Goal: Information Seeking & Learning: Learn about a topic

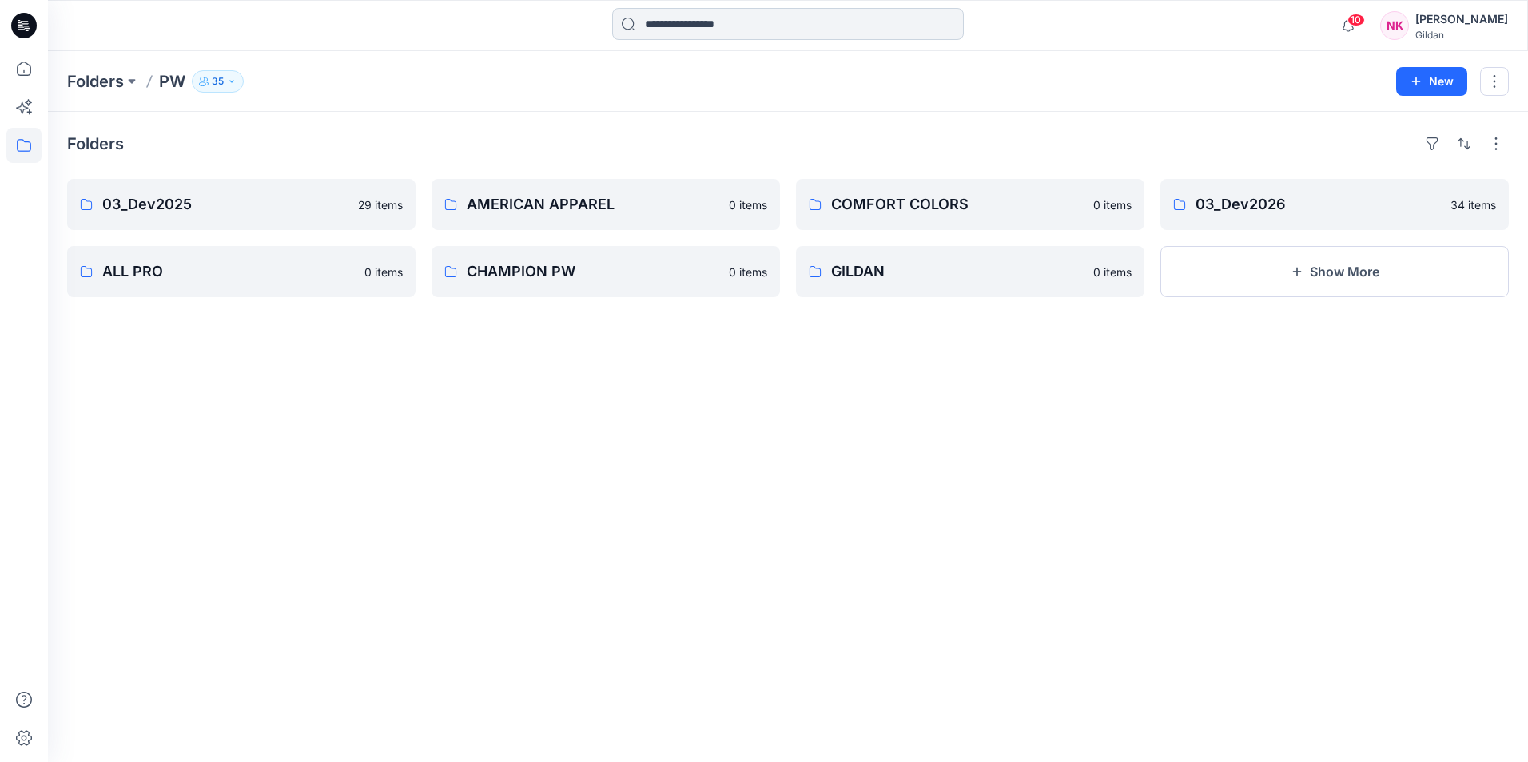
click at [773, 20] on input at bounding box center [788, 24] width 352 height 32
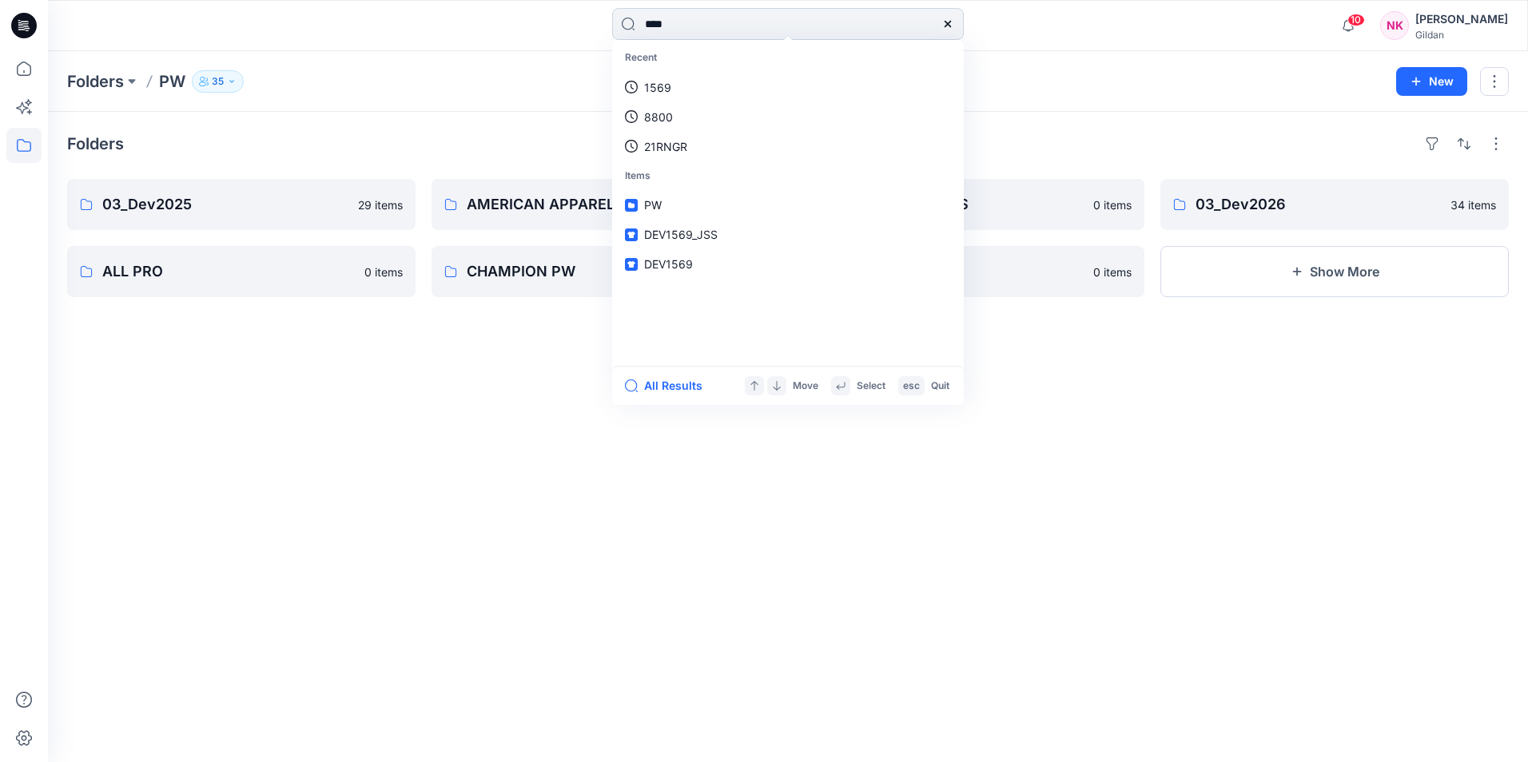
type input "*****"
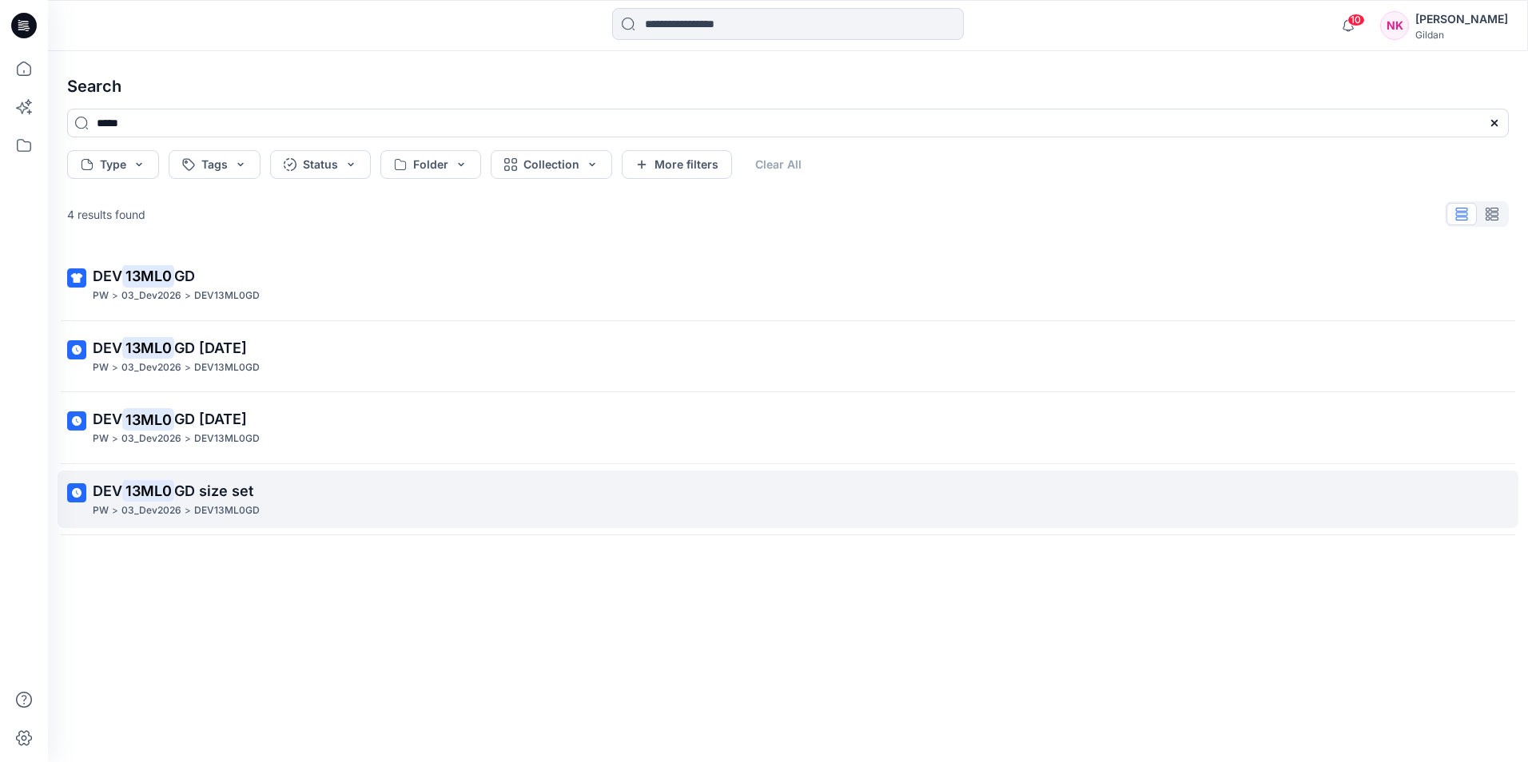
click at [201, 497] on span "GD size set" at bounding box center [213, 491] width 79 height 17
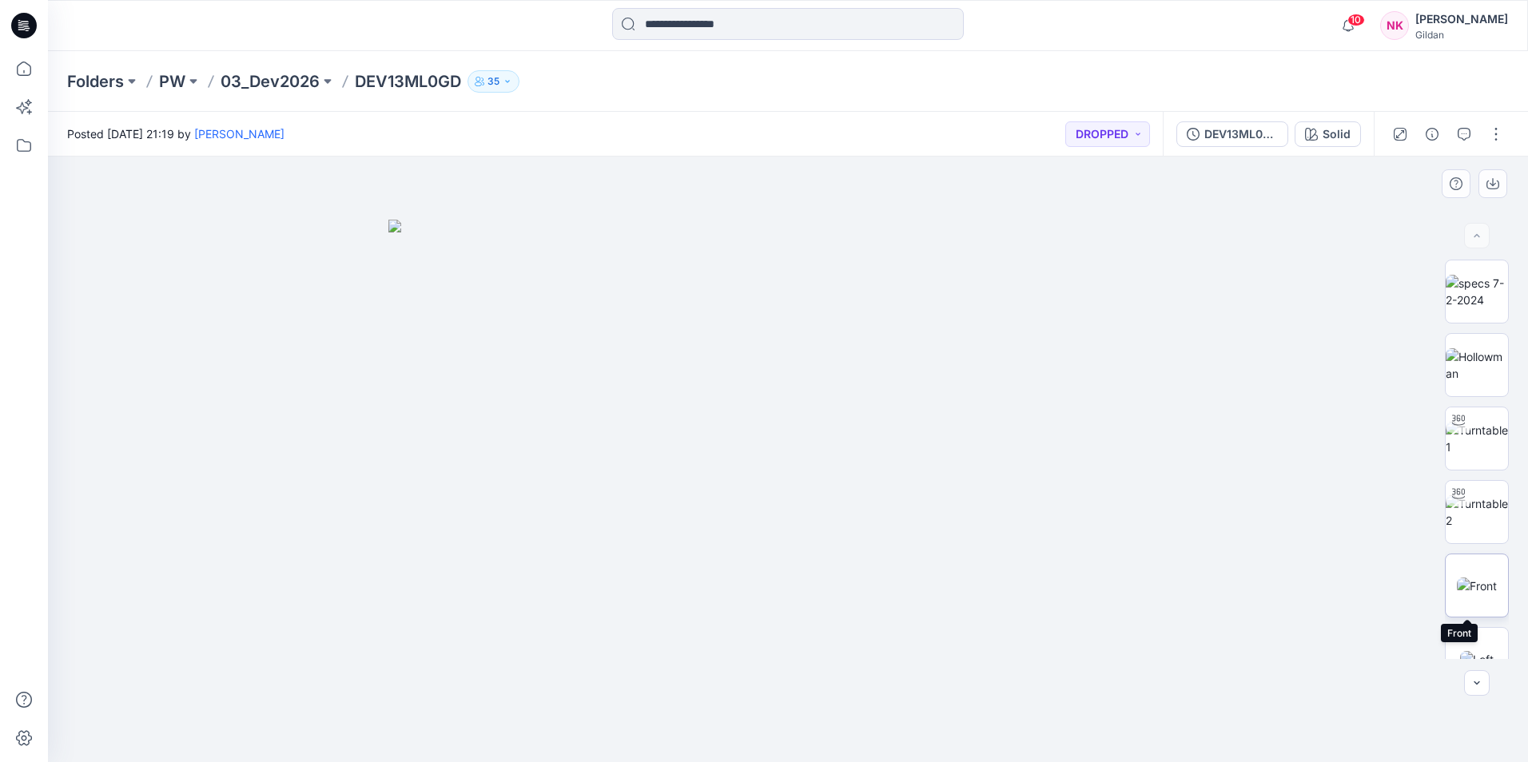
click at [1219, 594] on img at bounding box center [1477, 586] width 40 height 17
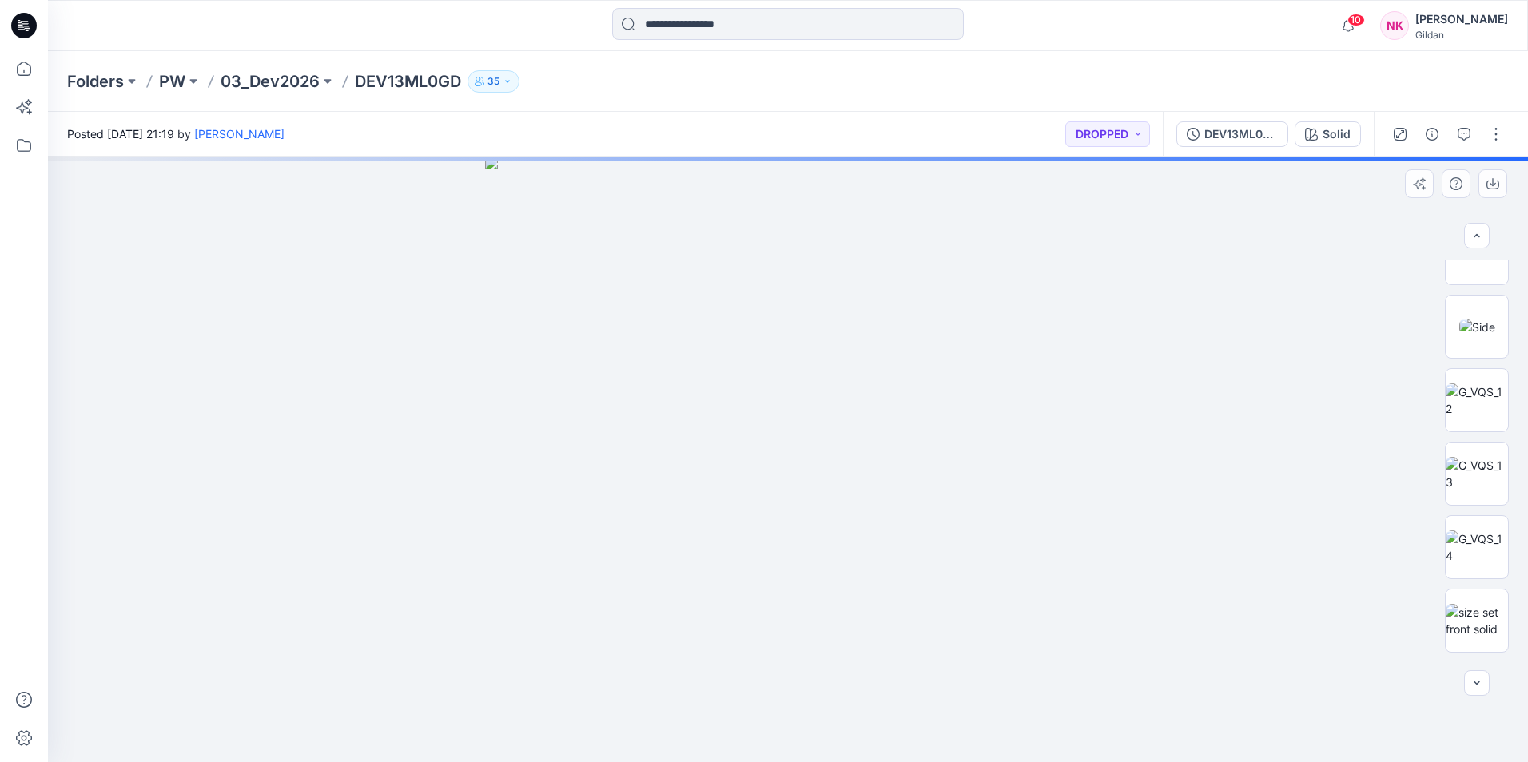
scroll to position [456, 0]
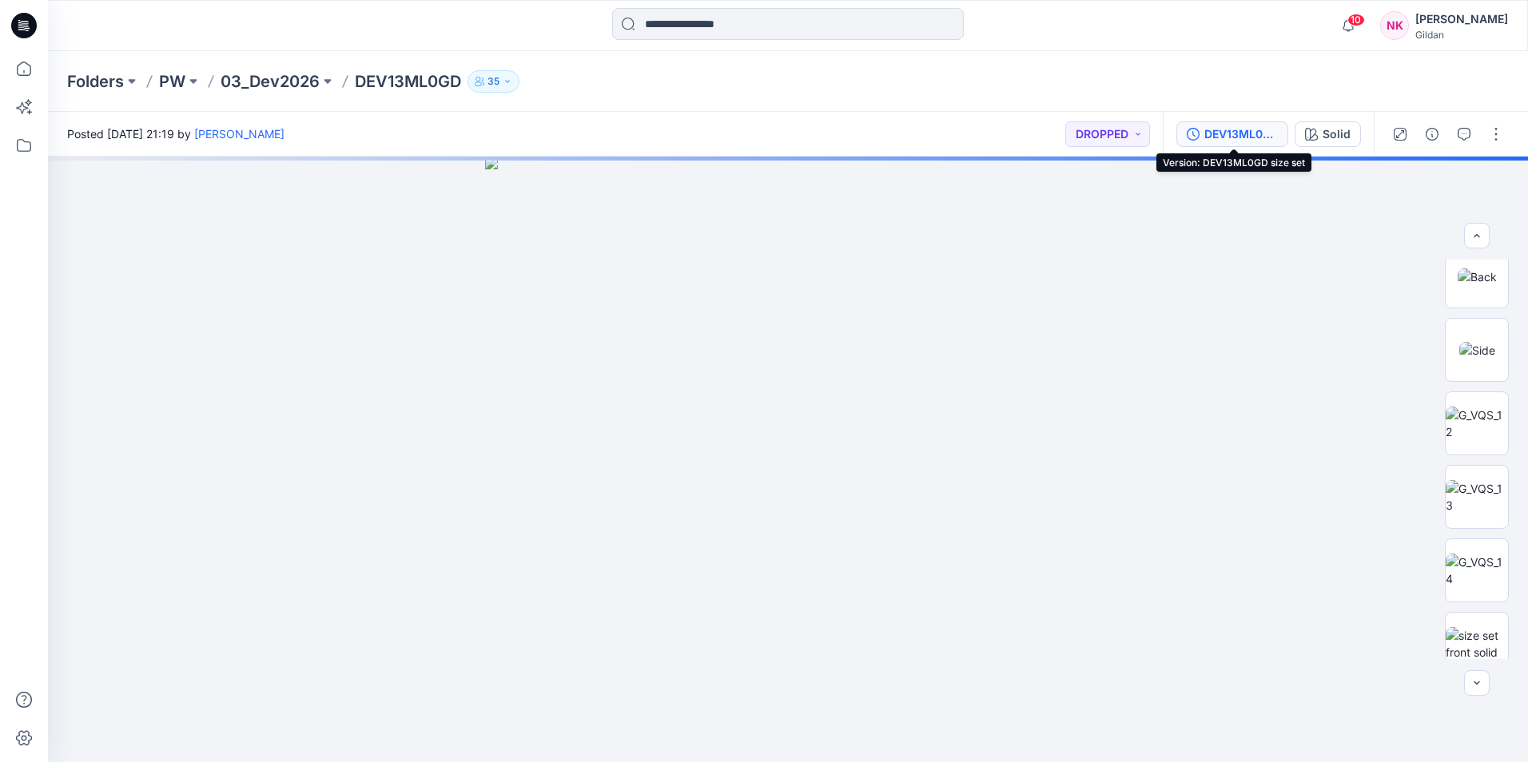
click at [1219, 130] on div "DEV13ML0GD size set" at bounding box center [1241, 134] width 74 height 18
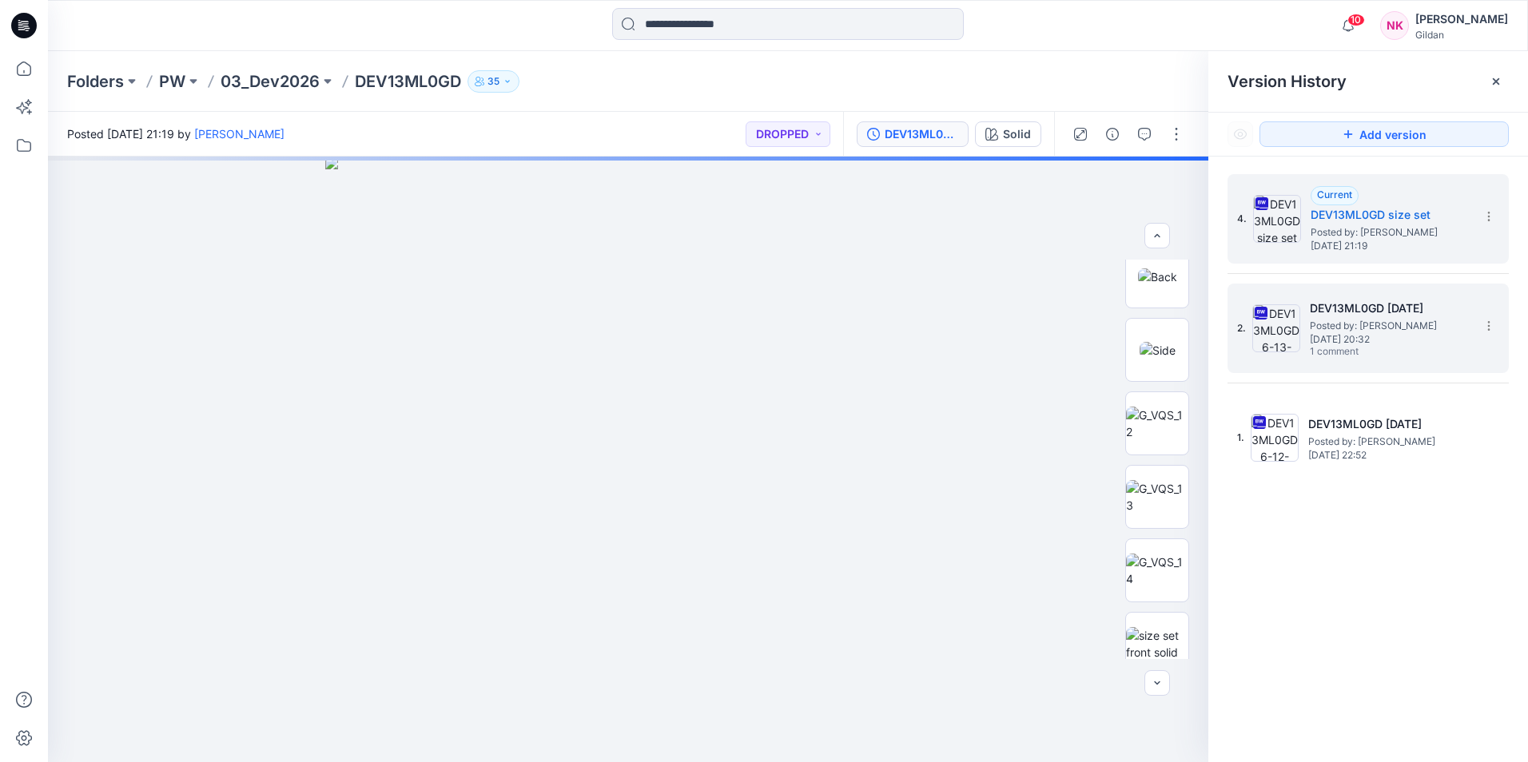
click at [1219, 330] on span "Posted by: [PERSON_NAME]" at bounding box center [1390, 326] width 160 height 16
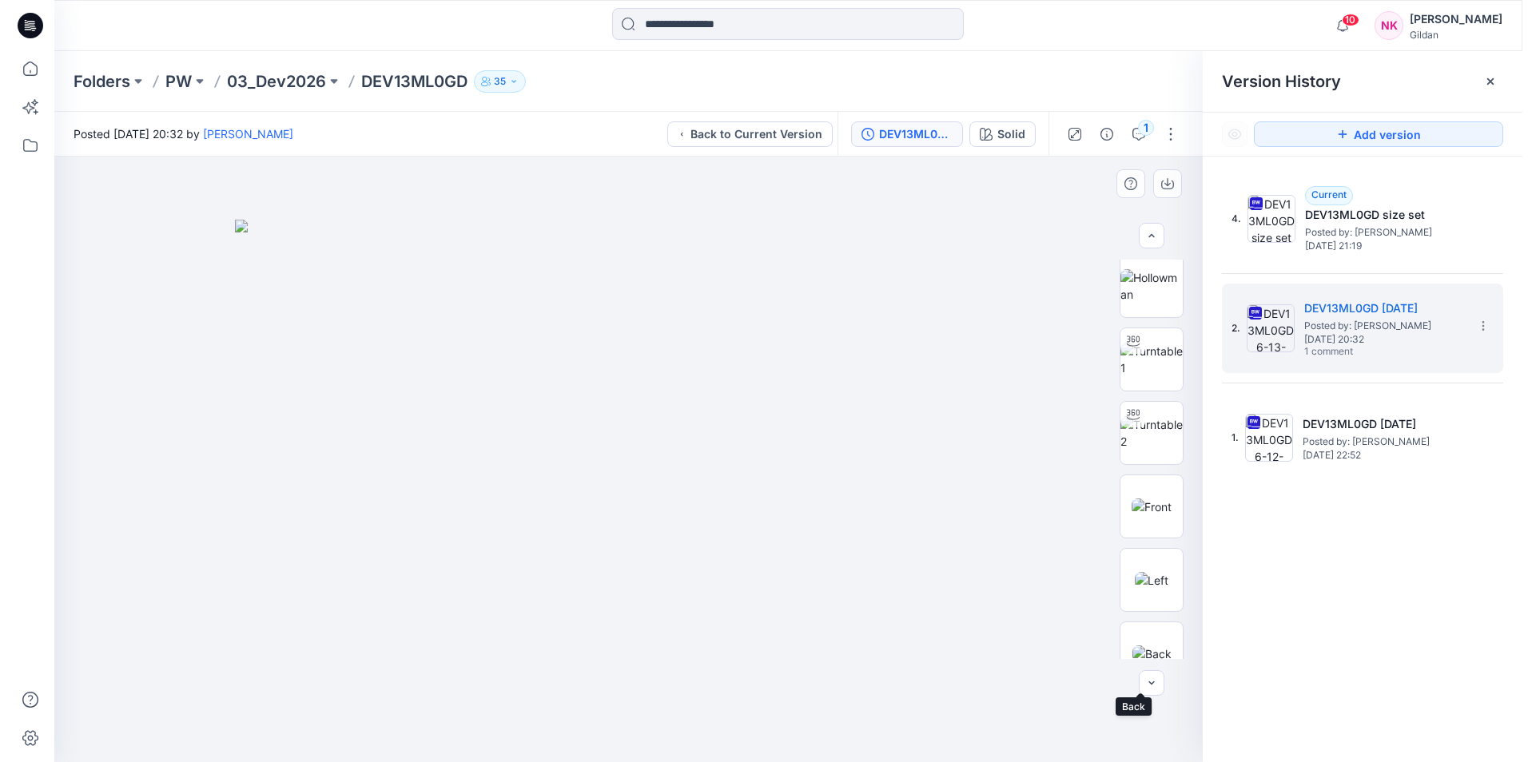
scroll to position [74, 0]
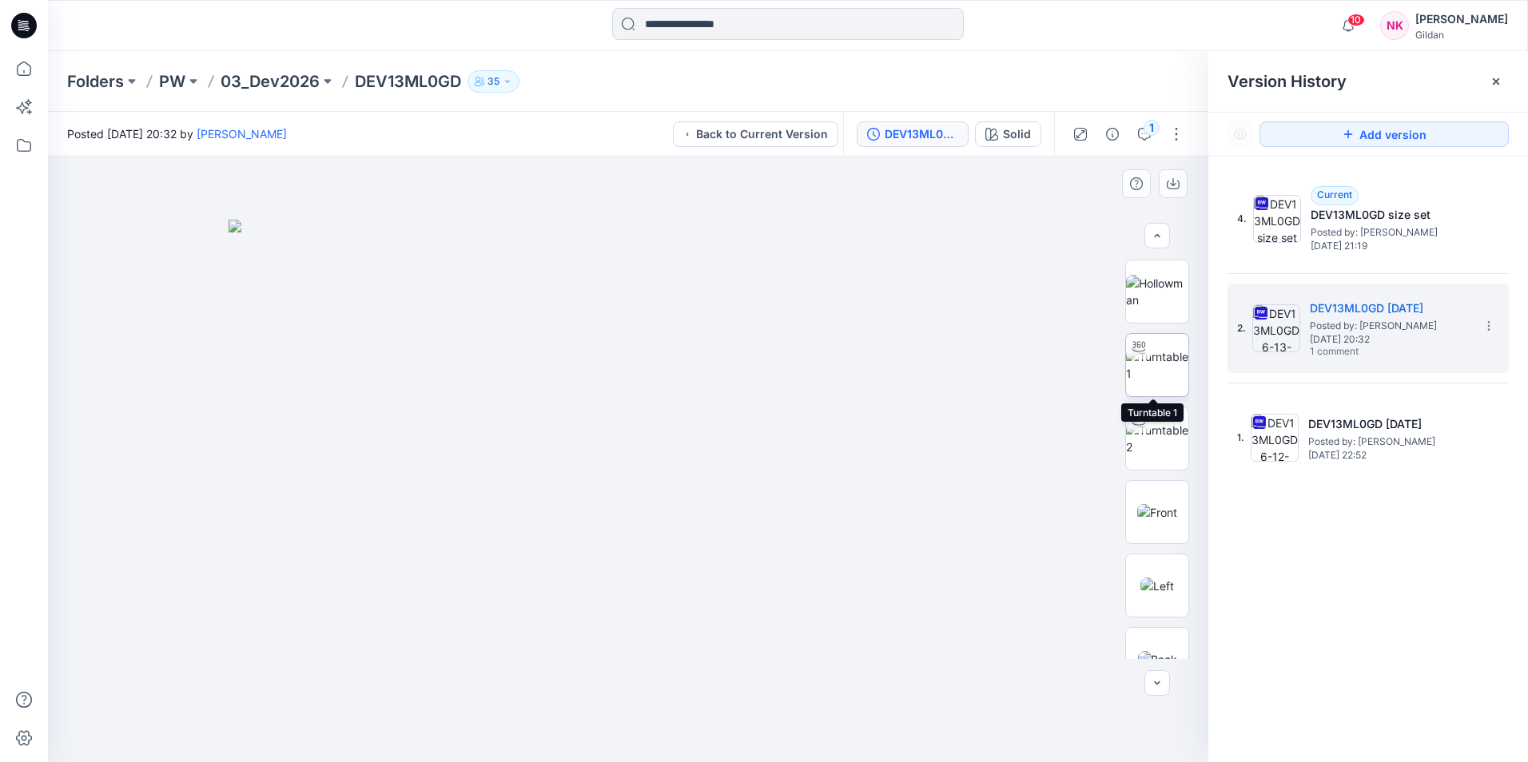
click at [1155, 367] on img at bounding box center [1157, 365] width 62 height 34
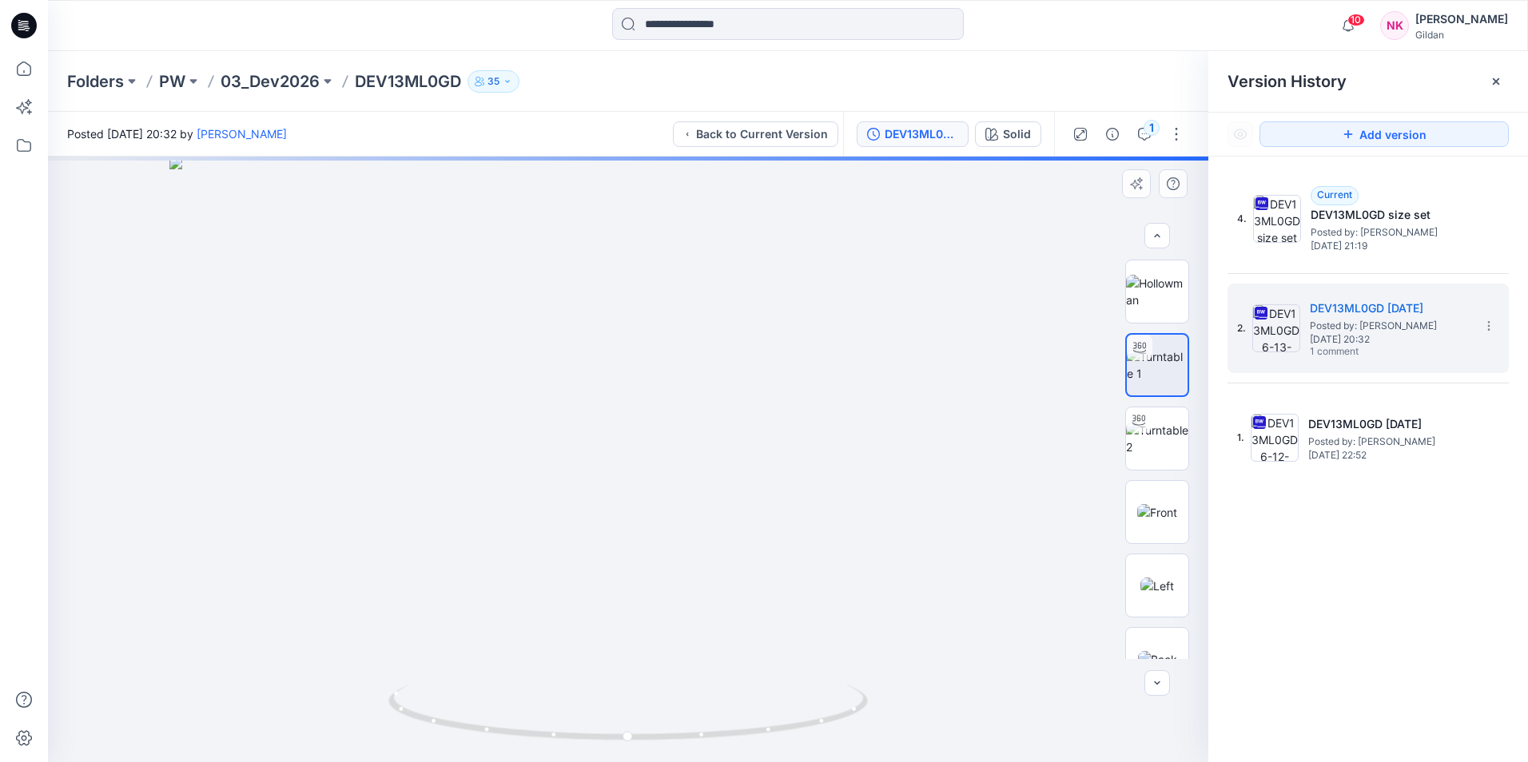
drag, startPoint x: 639, startPoint y: 306, endPoint x: 657, endPoint y: 477, distance: 171.9
click at [657, 477] on img at bounding box center [627, 460] width 917 height 606
click at [1171, 443] on img at bounding box center [1157, 439] width 62 height 34
drag, startPoint x: 638, startPoint y: 301, endPoint x: 652, endPoint y: 383, distance: 82.6
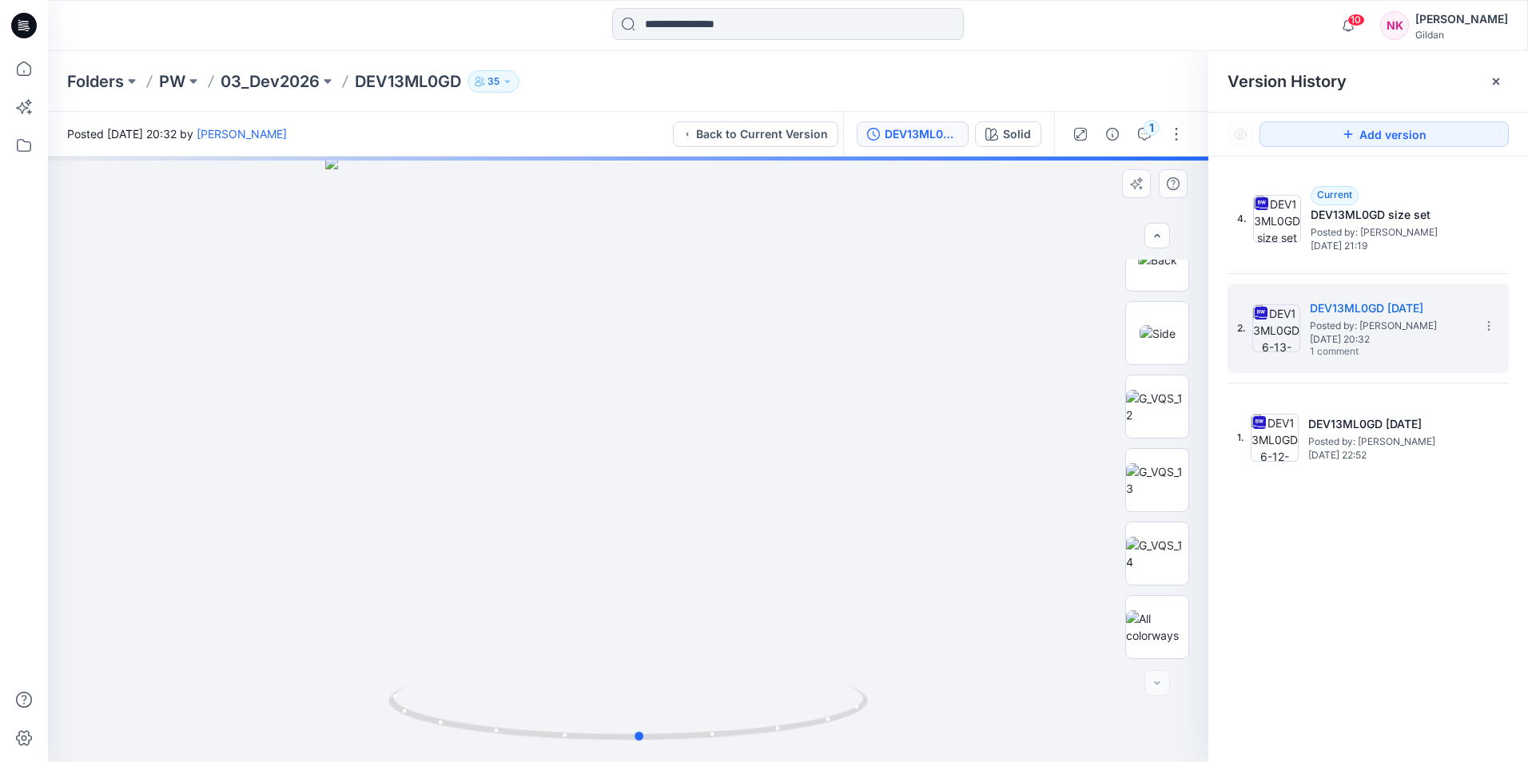
click at [652, 383] on div at bounding box center [628, 460] width 1160 height 606
drag, startPoint x: 633, startPoint y: 334, endPoint x: 647, endPoint y: 397, distance: 64.7
click at [647, 397] on img at bounding box center [627, 460] width 683 height 606
drag, startPoint x: 642, startPoint y: 316, endPoint x: 658, endPoint y: 385, distance: 70.7
click at [658, 385] on div at bounding box center [628, 460] width 1160 height 606
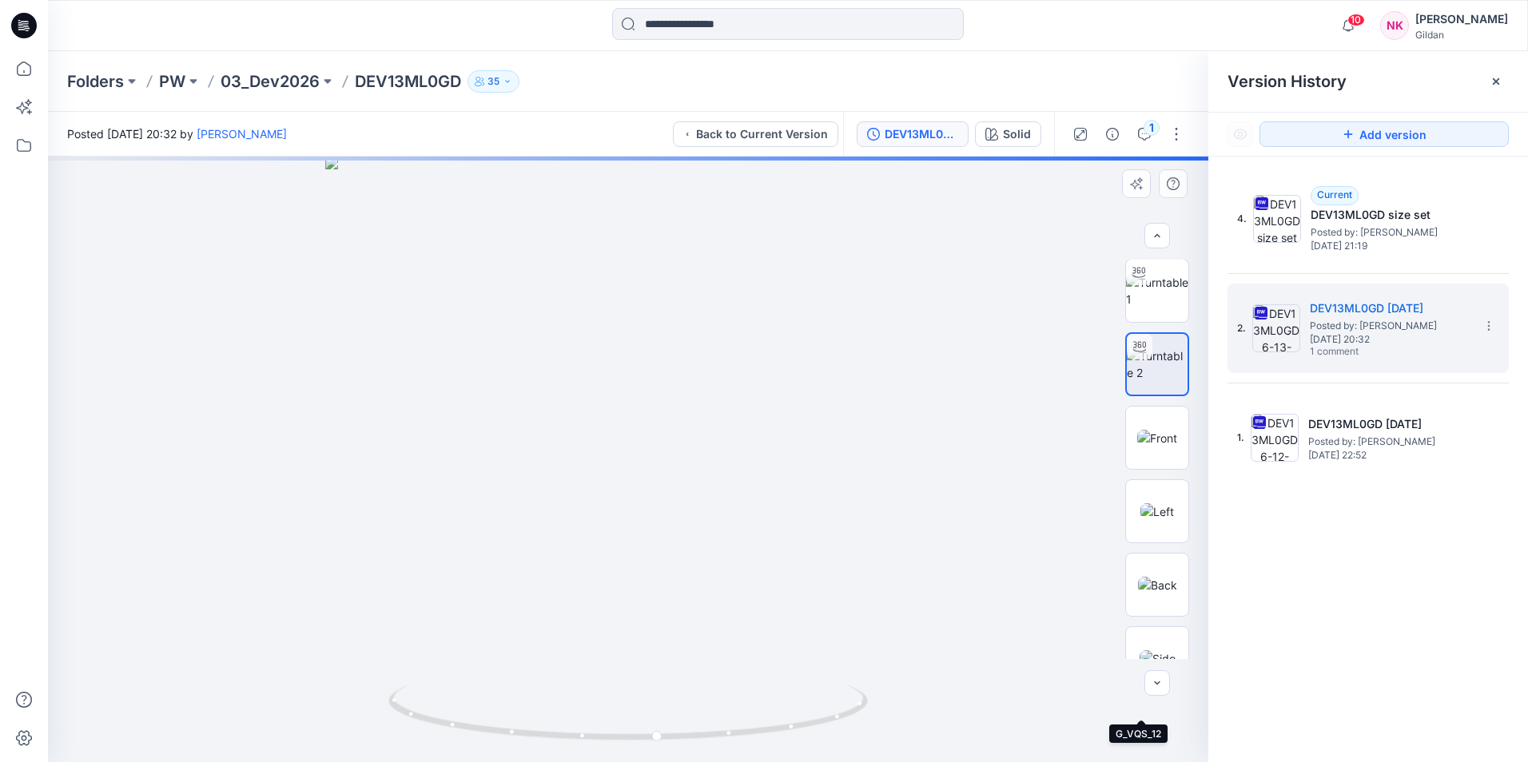
scroll to position [0, 0]
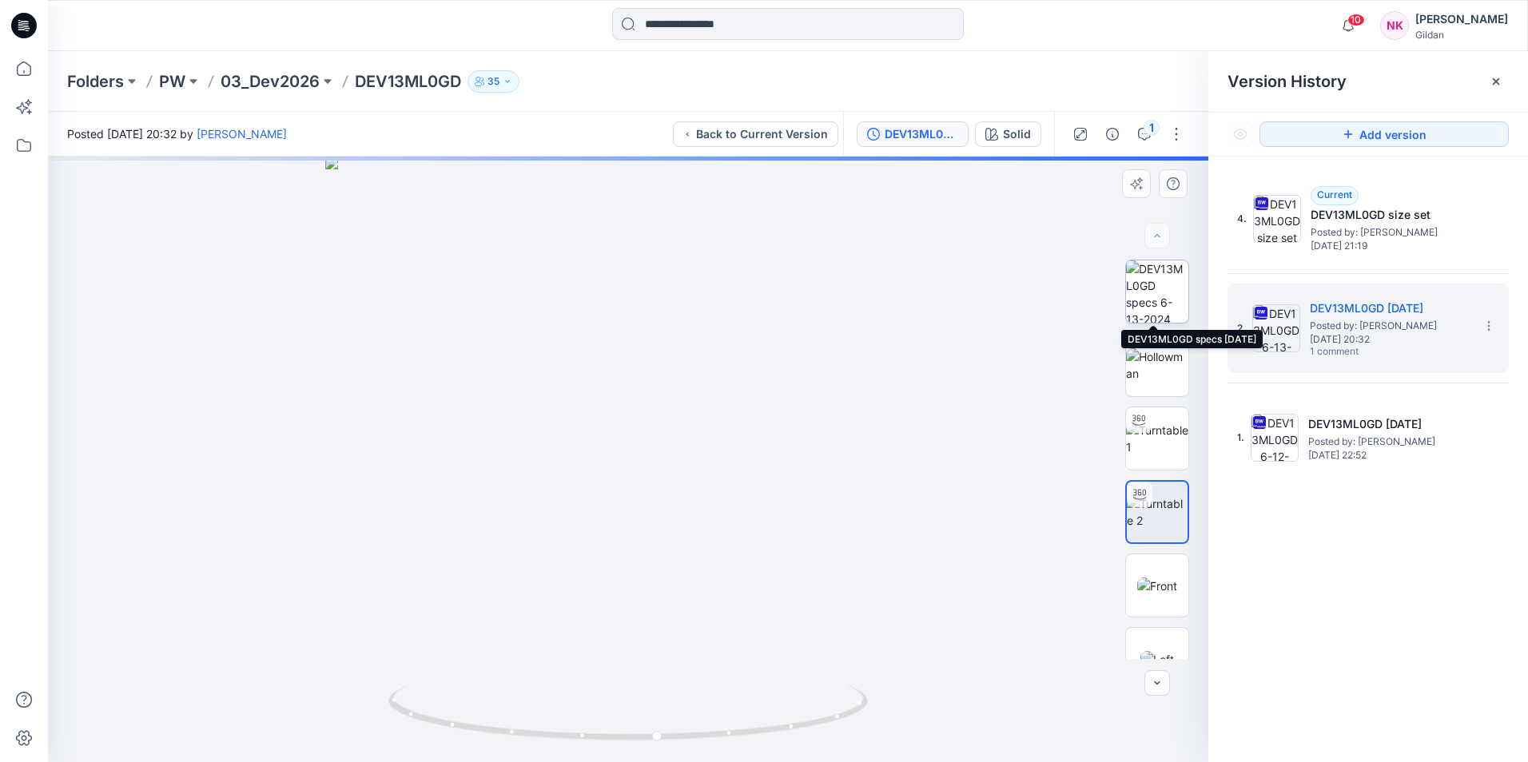
click at [1166, 287] on img at bounding box center [1157, 291] width 62 height 62
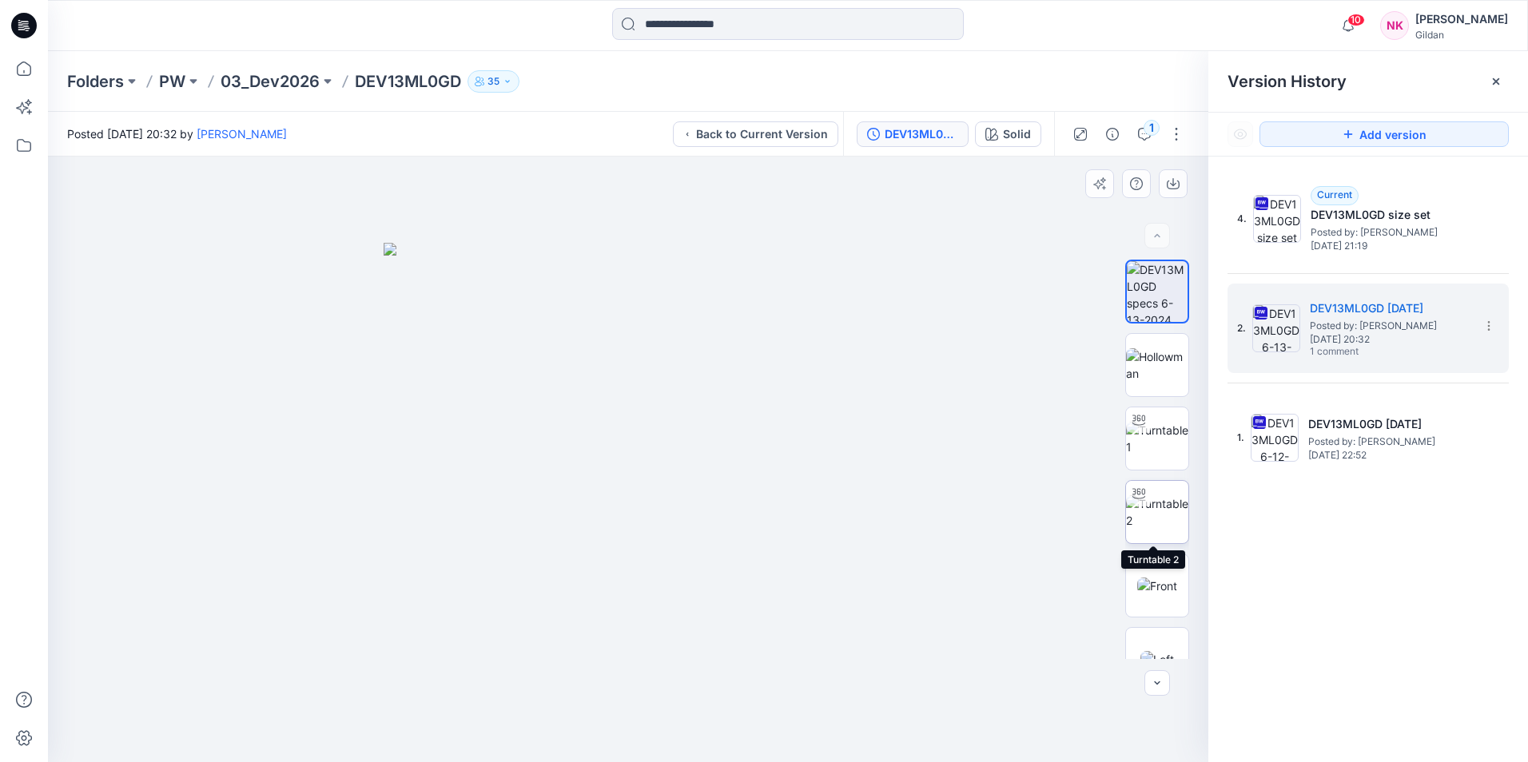
click at [1159, 510] on img at bounding box center [1157, 512] width 62 height 34
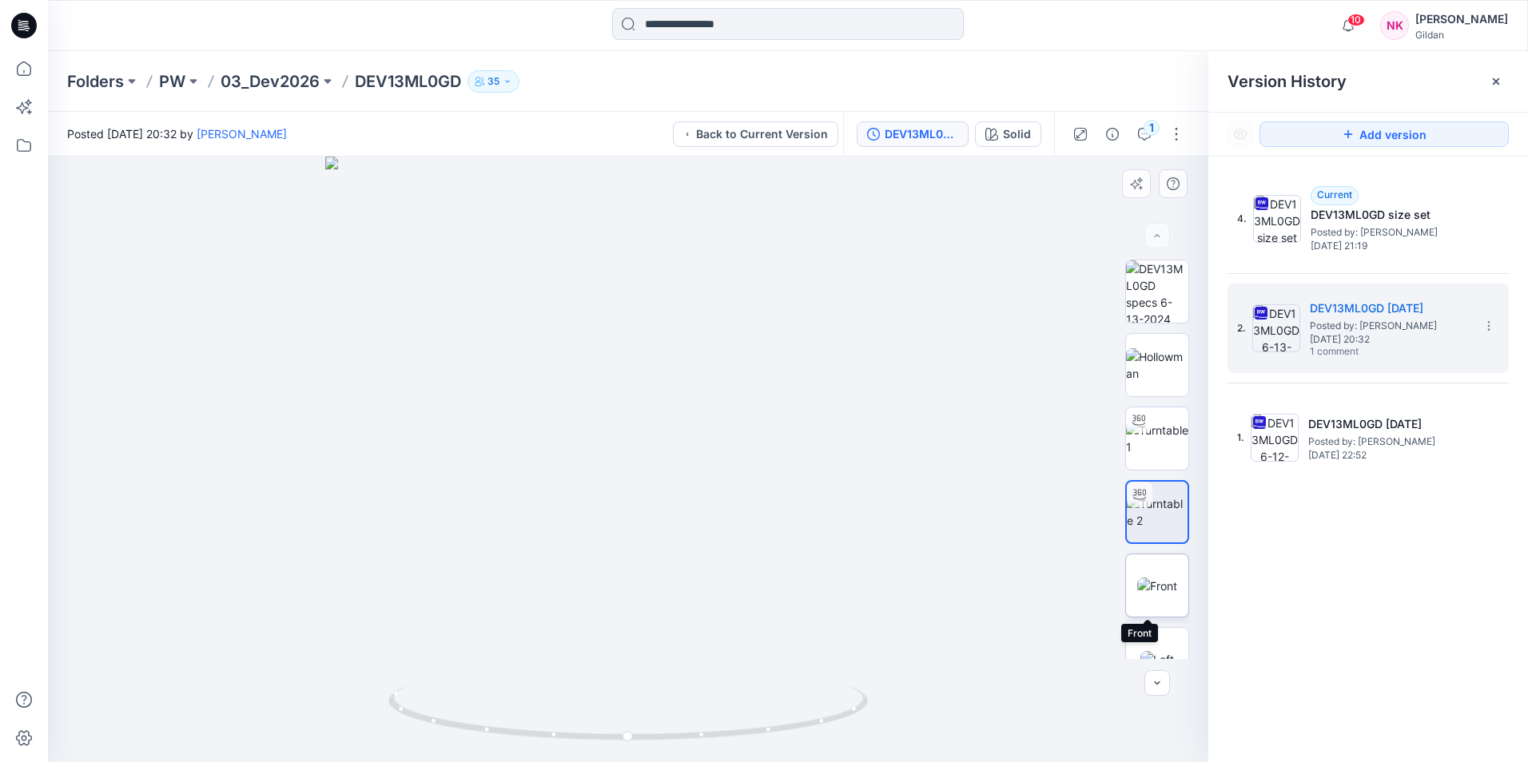
click at [1163, 591] on img at bounding box center [1157, 586] width 40 height 17
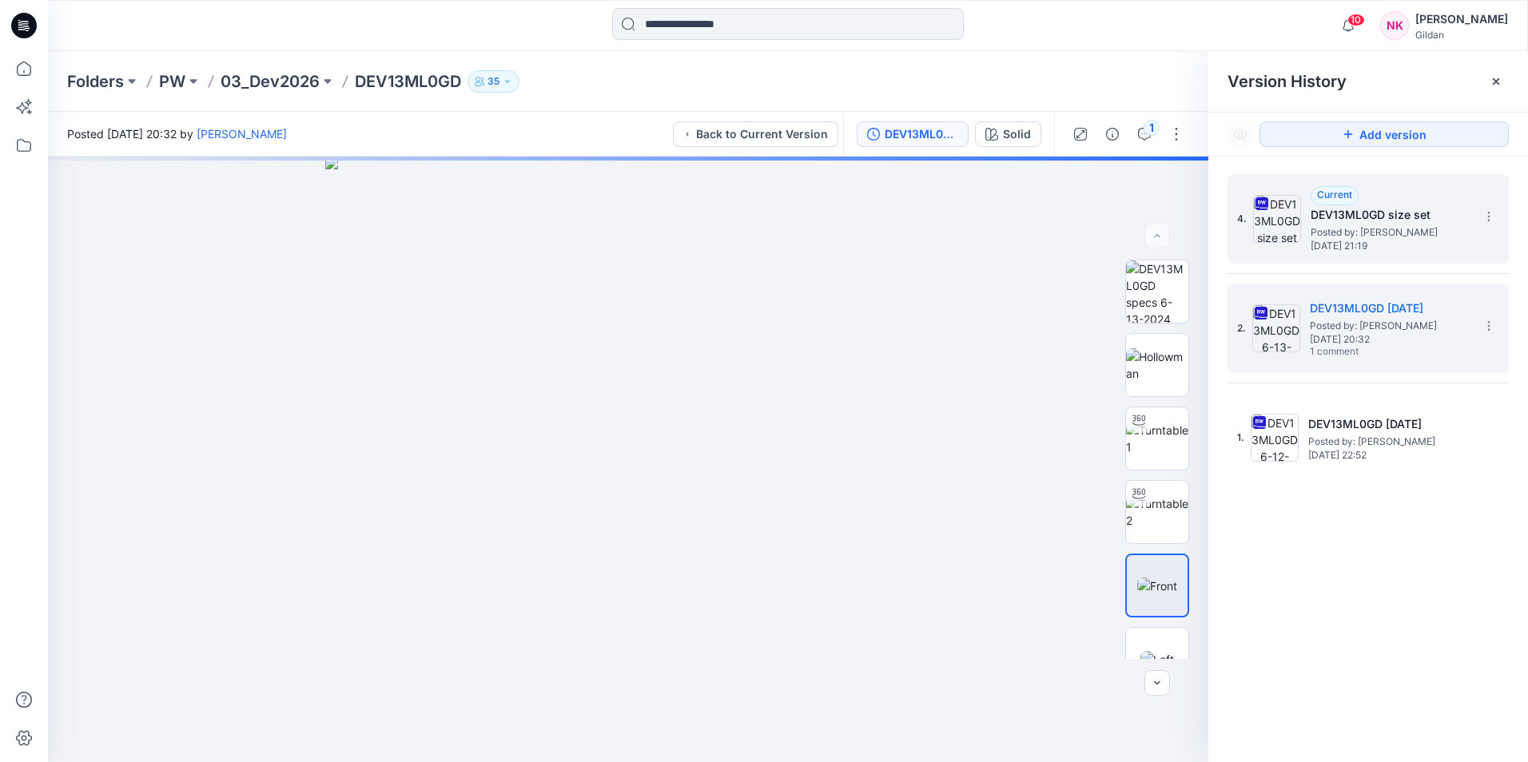
click at [1219, 229] on span "Posted by: [PERSON_NAME]" at bounding box center [1390, 233] width 160 height 16
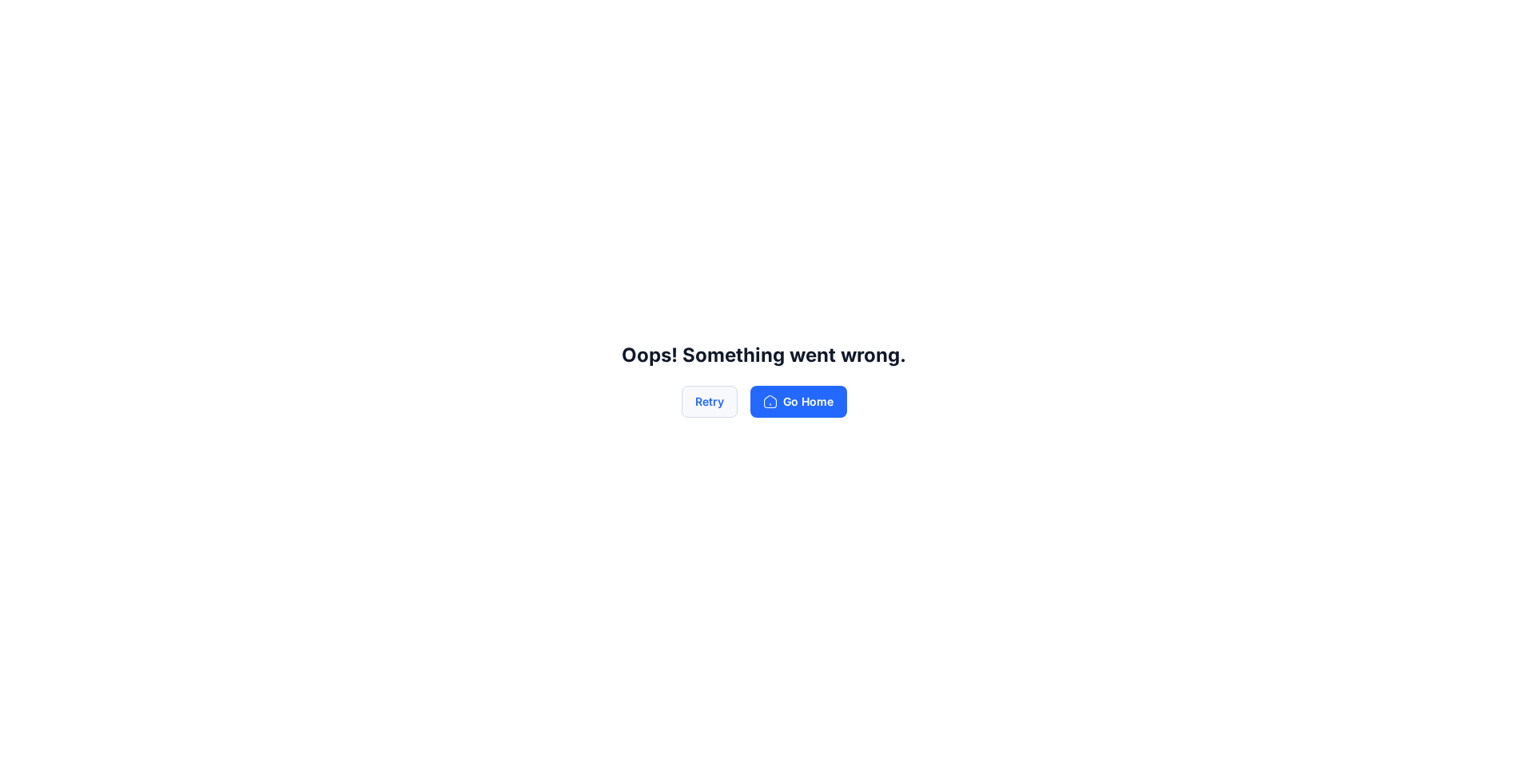
click at [711, 404] on button "Retry" at bounding box center [710, 402] width 56 height 32
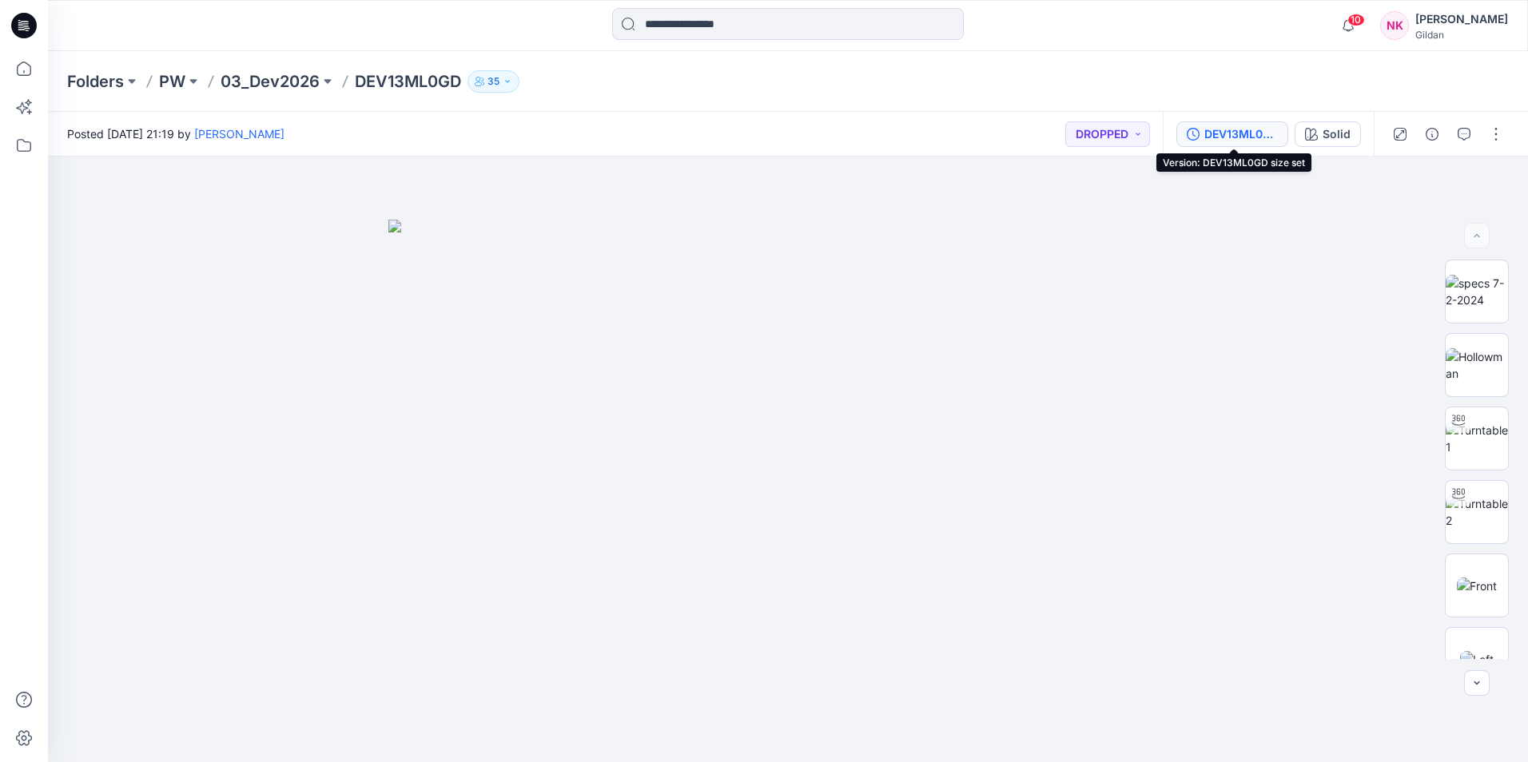
click at [1215, 129] on div "DEV13ML0GD size set" at bounding box center [1241, 134] width 74 height 18
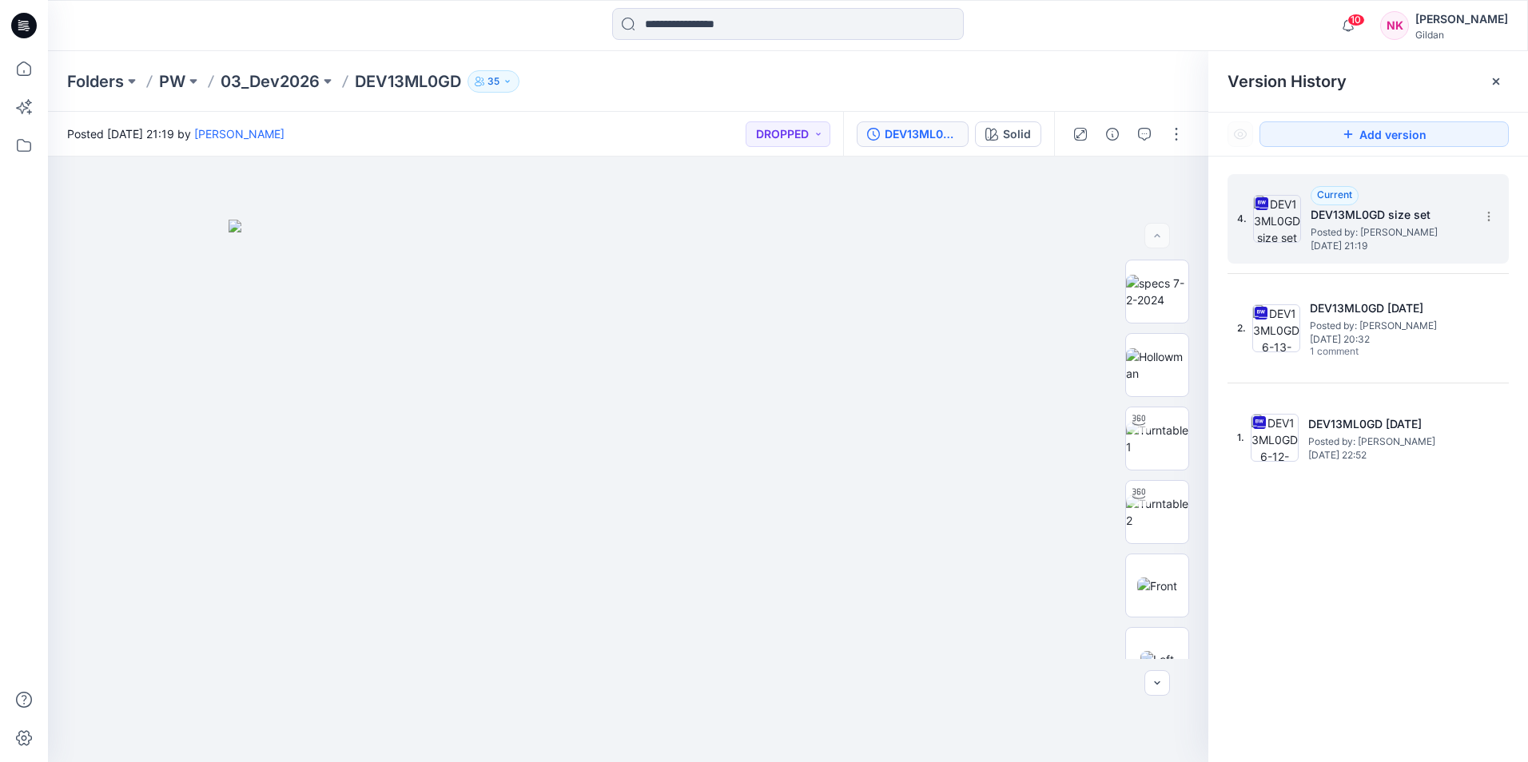
click at [1219, 221] on h5 "DEV13ML0GD size set" at bounding box center [1390, 214] width 160 height 19
click at [1155, 499] on img at bounding box center [1157, 506] width 40 height 17
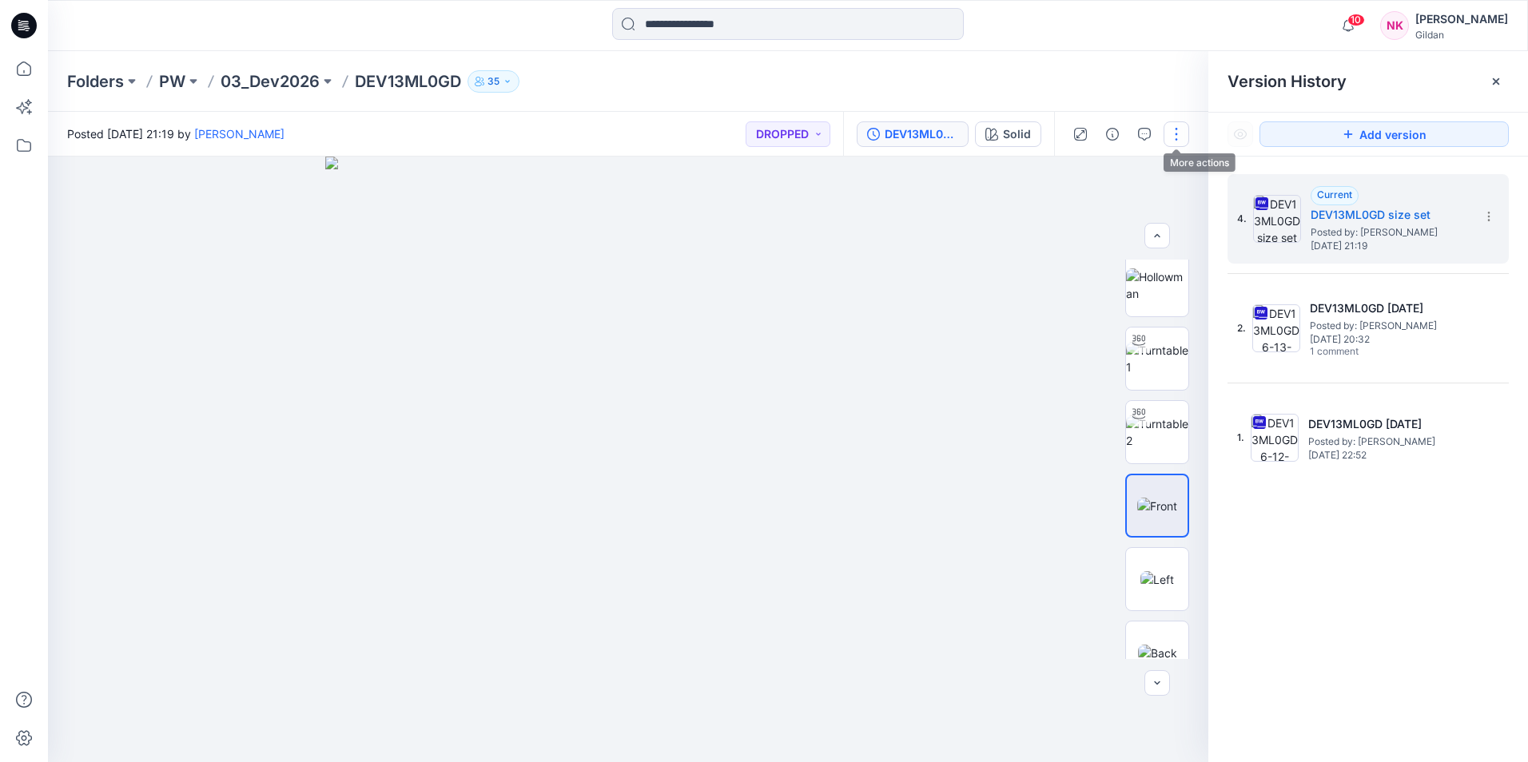
click at [1177, 133] on button "button" at bounding box center [1176, 134] width 26 height 26
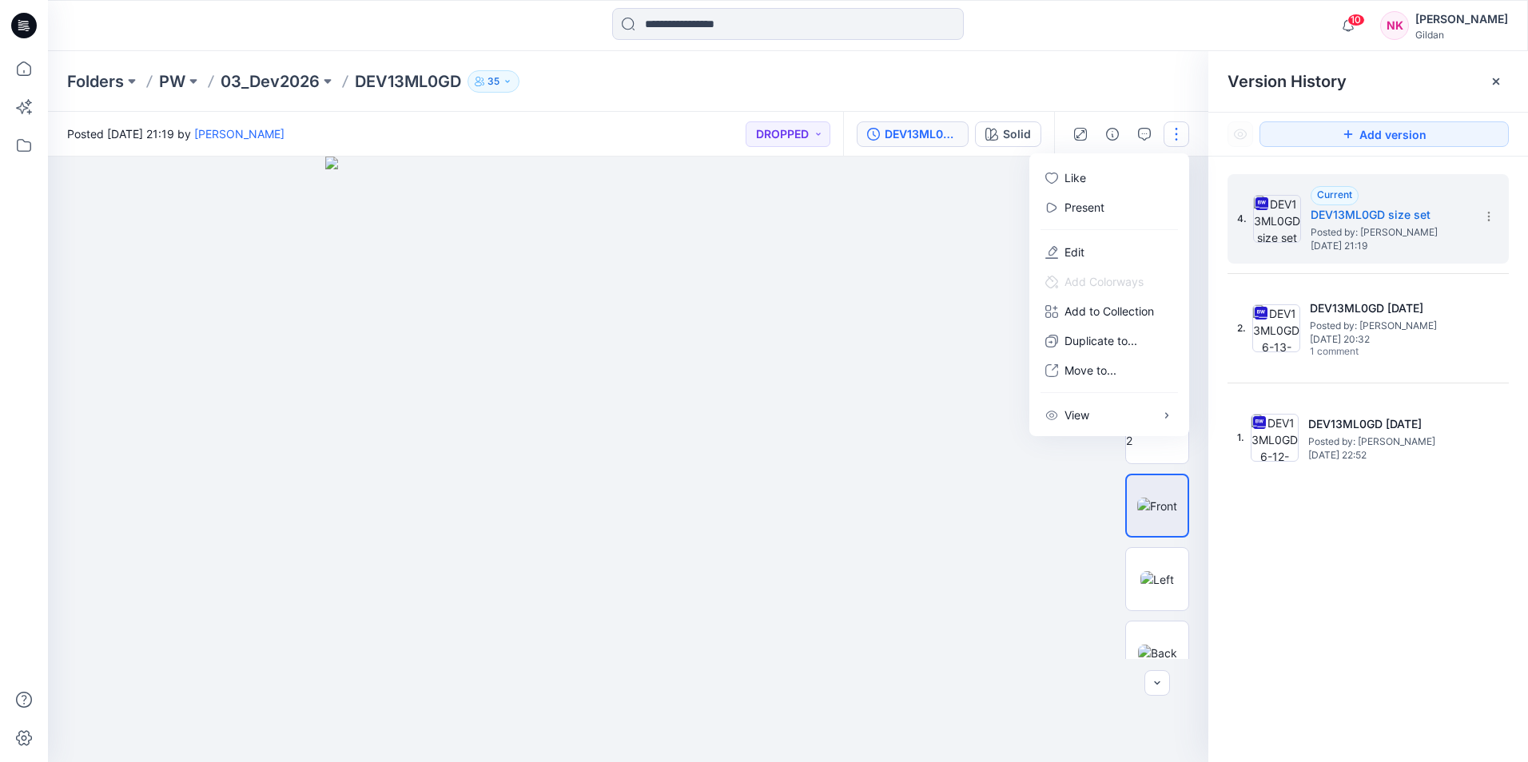
click at [1037, 511] on div at bounding box center [628, 460] width 1160 height 606
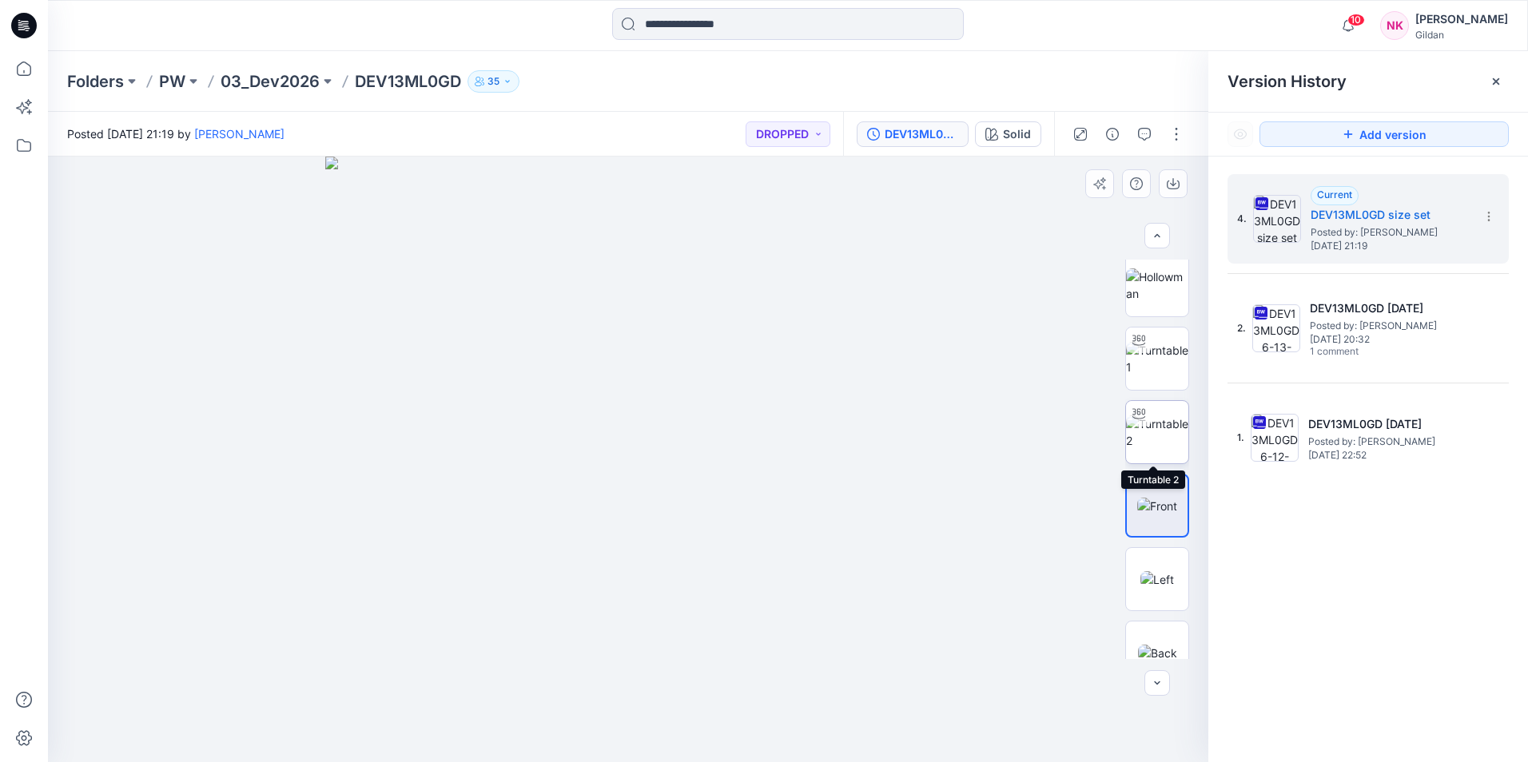
click at [1148, 424] on img at bounding box center [1157, 433] width 62 height 34
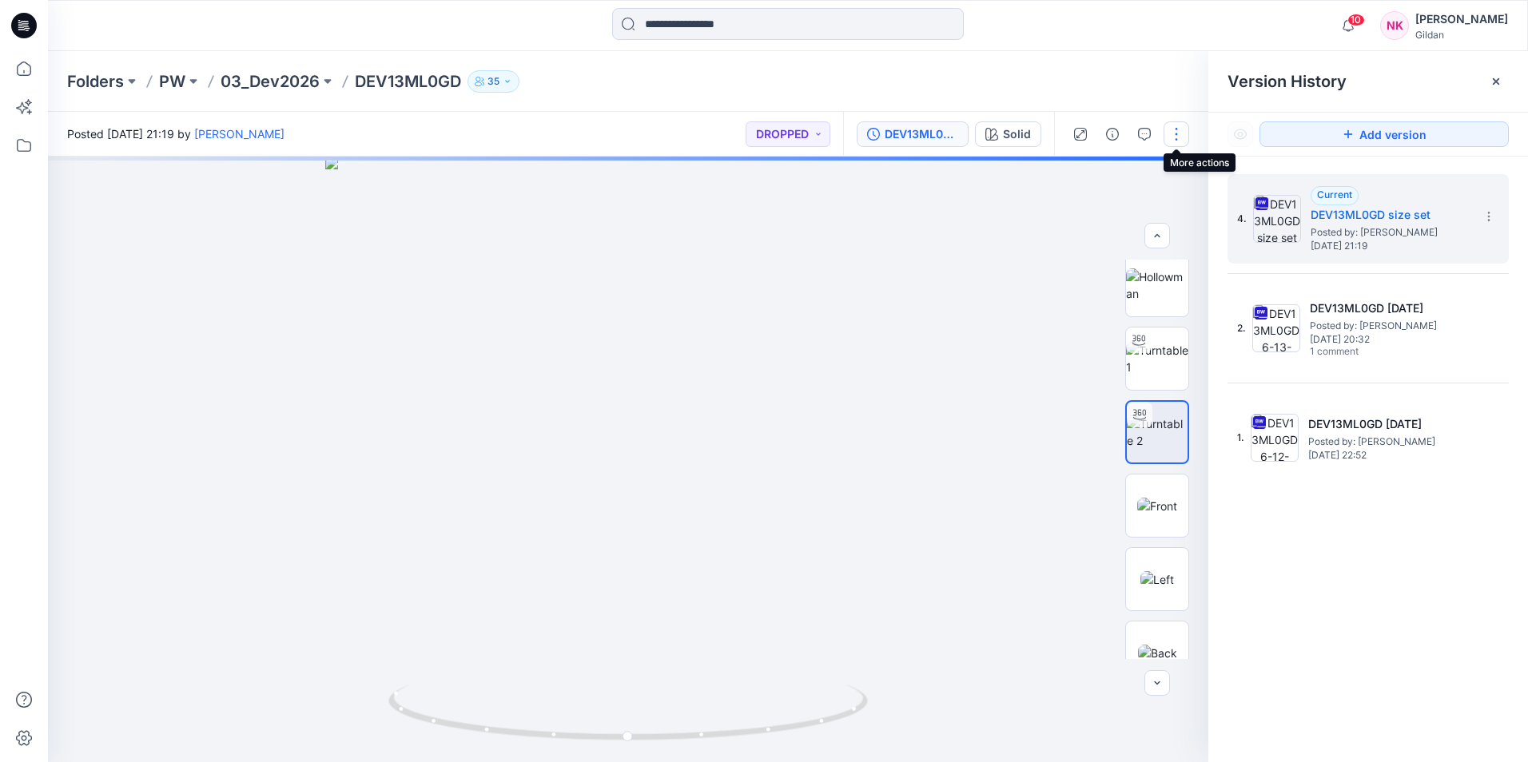
click at [1180, 134] on button "button" at bounding box center [1176, 134] width 26 height 26
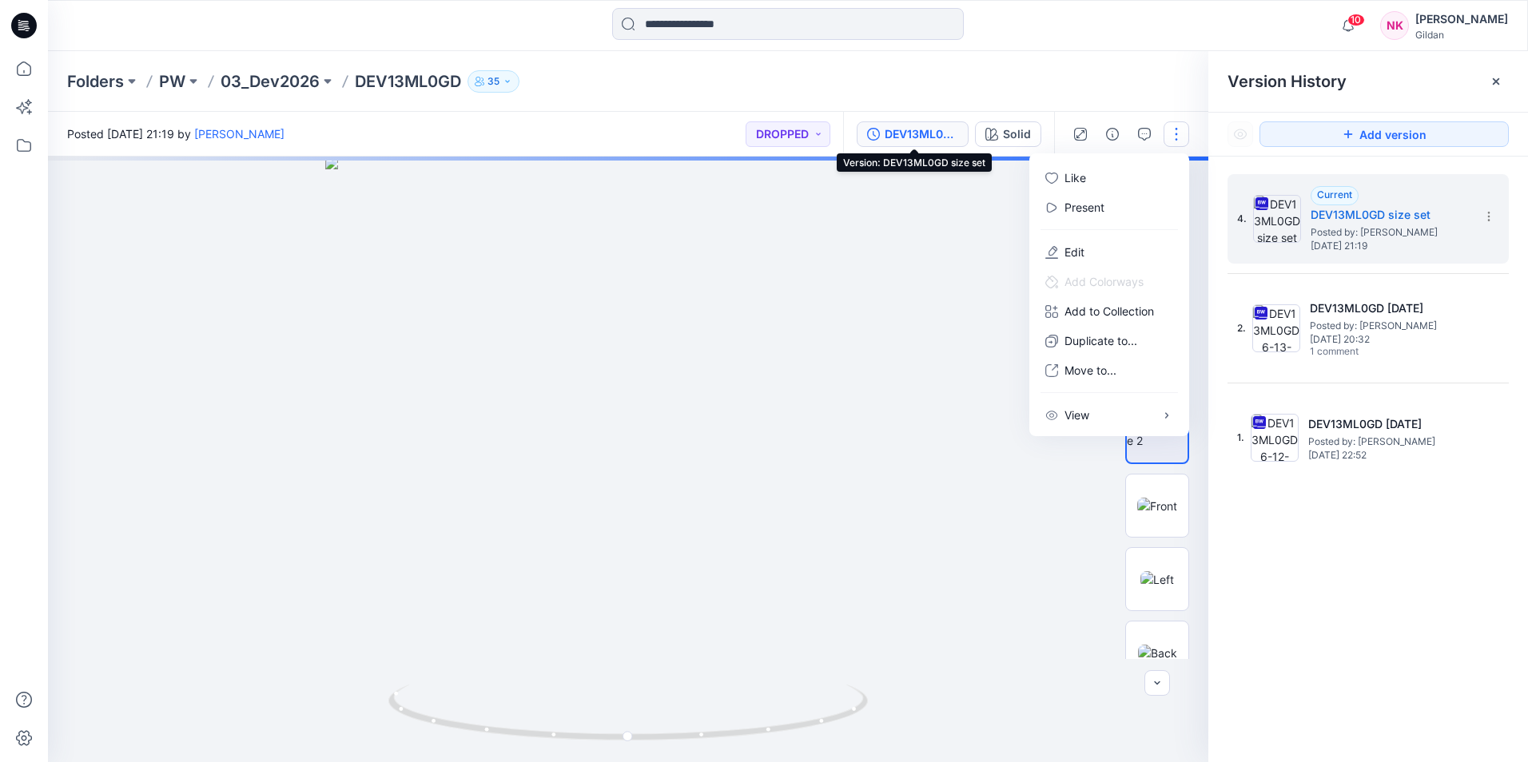
click at [927, 133] on div "DEV13ML0GD size set" at bounding box center [922, 134] width 74 height 18
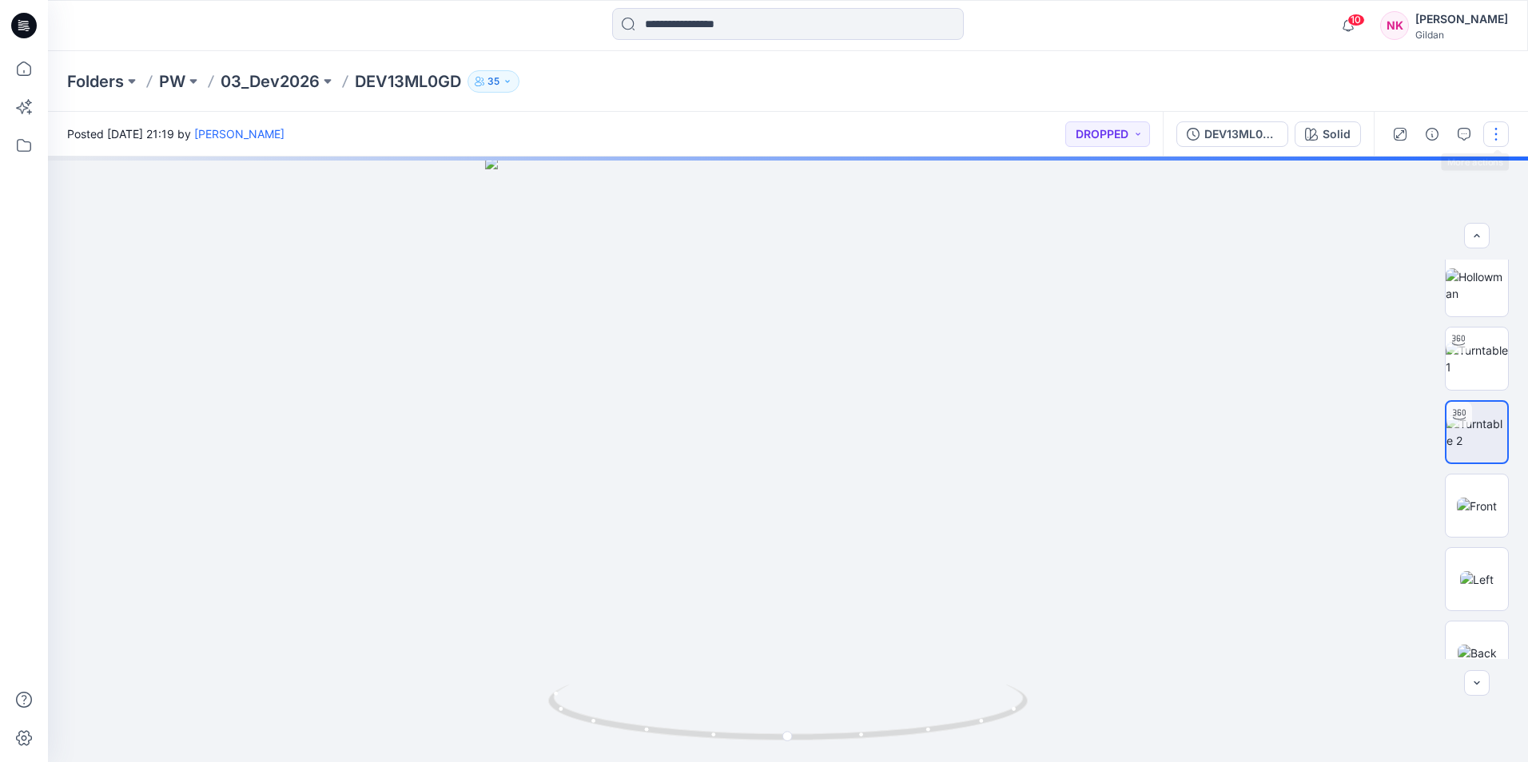
click at [1219, 136] on button "button" at bounding box center [1496, 134] width 26 height 26
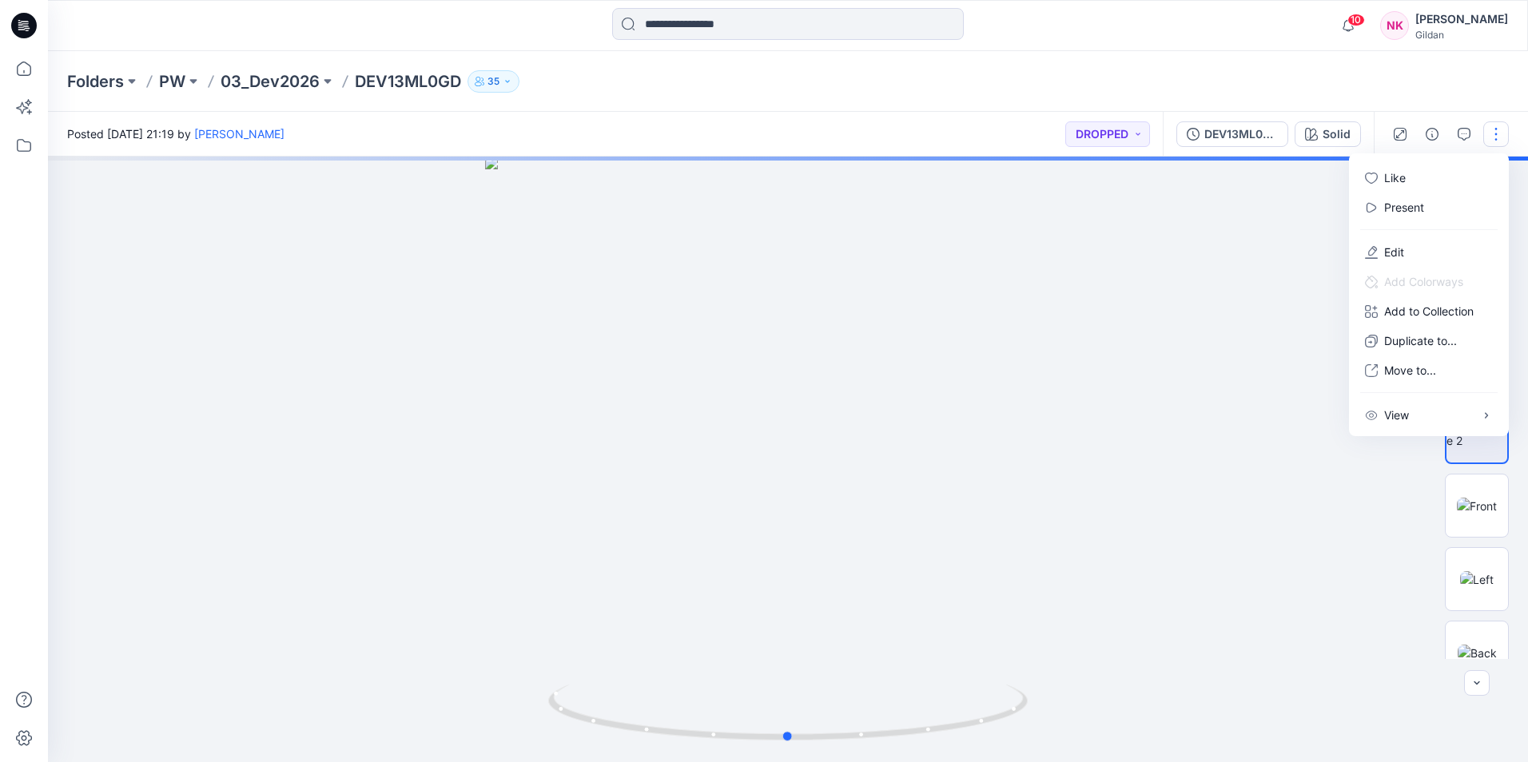
click at [1219, 492] on div at bounding box center [788, 460] width 1480 height 606
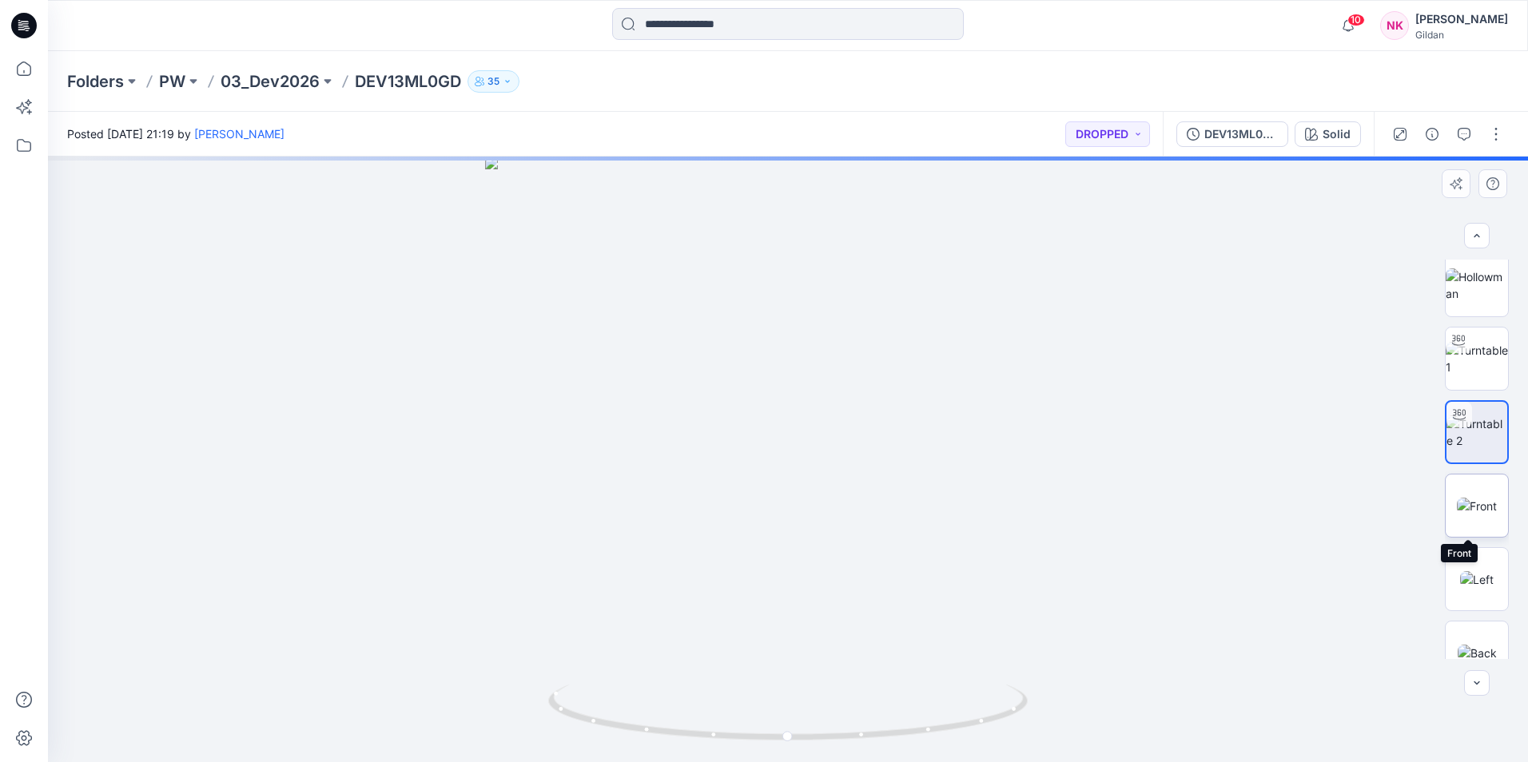
click at [1219, 498] on img at bounding box center [1477, 506] width 40 height 17
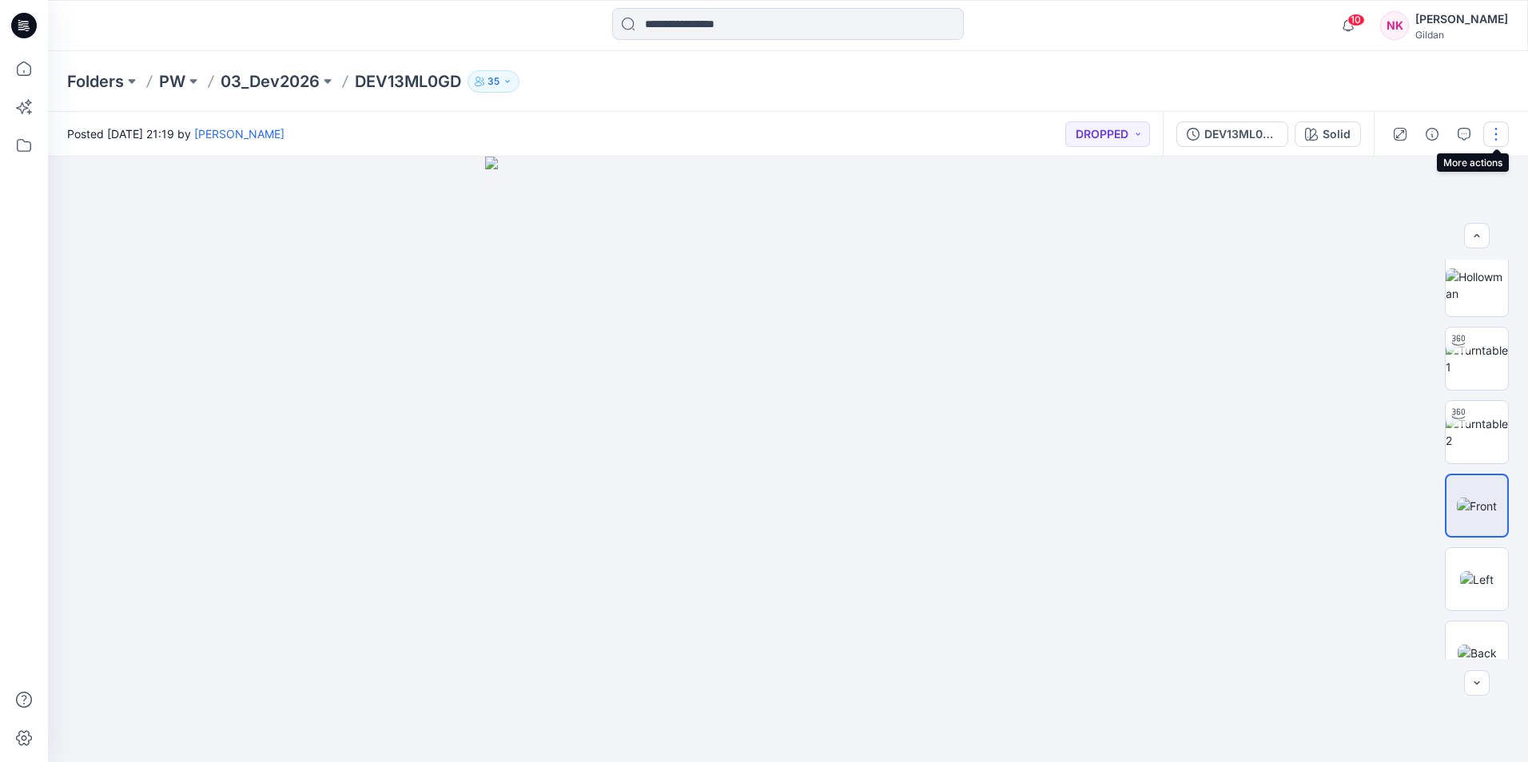
click at [1219, 134] on button "button" at bounding box center [1496, 134] width 26 height 26
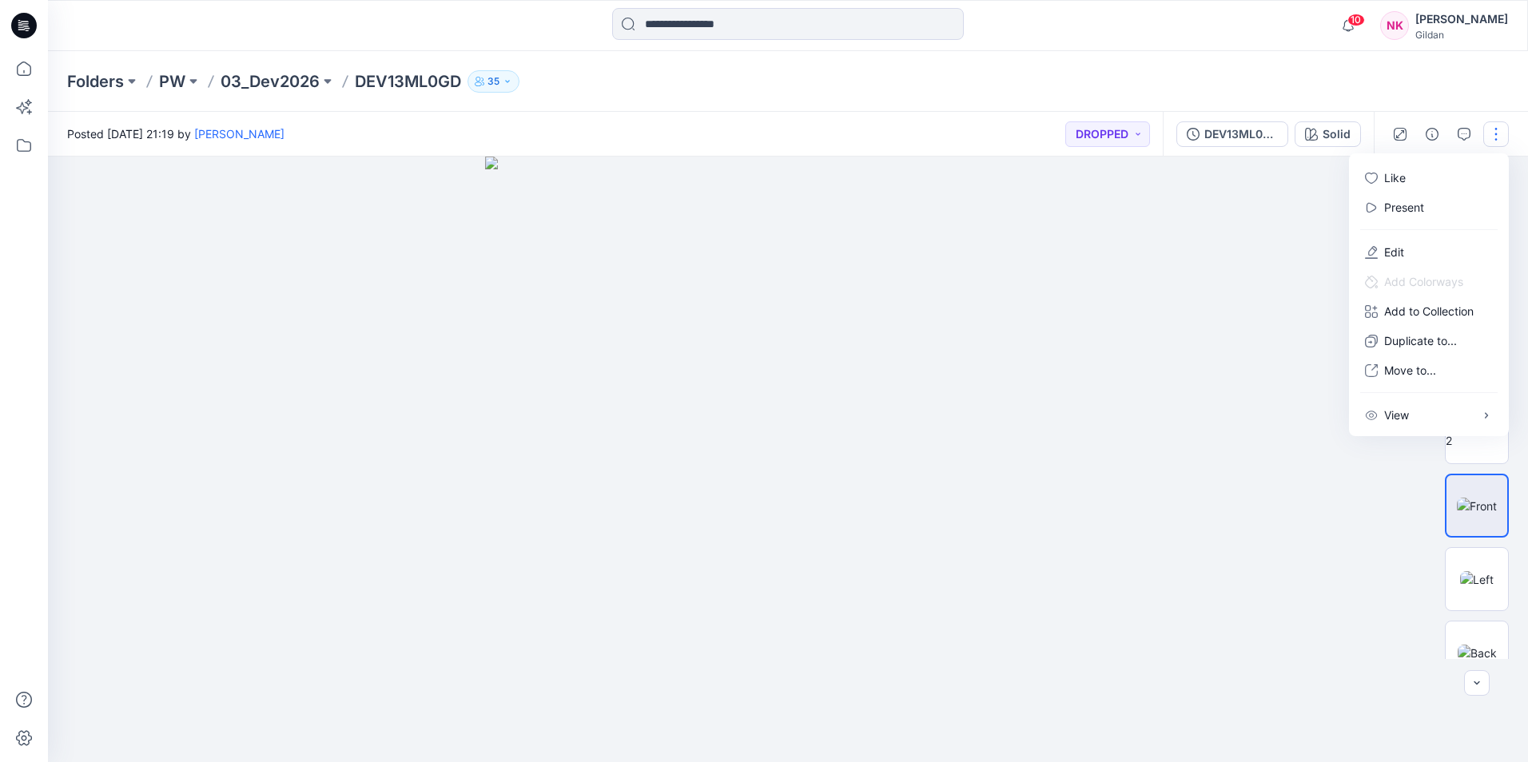
click at [1219, 256] on div at bounding box center [788, 460] width 1480 height 606
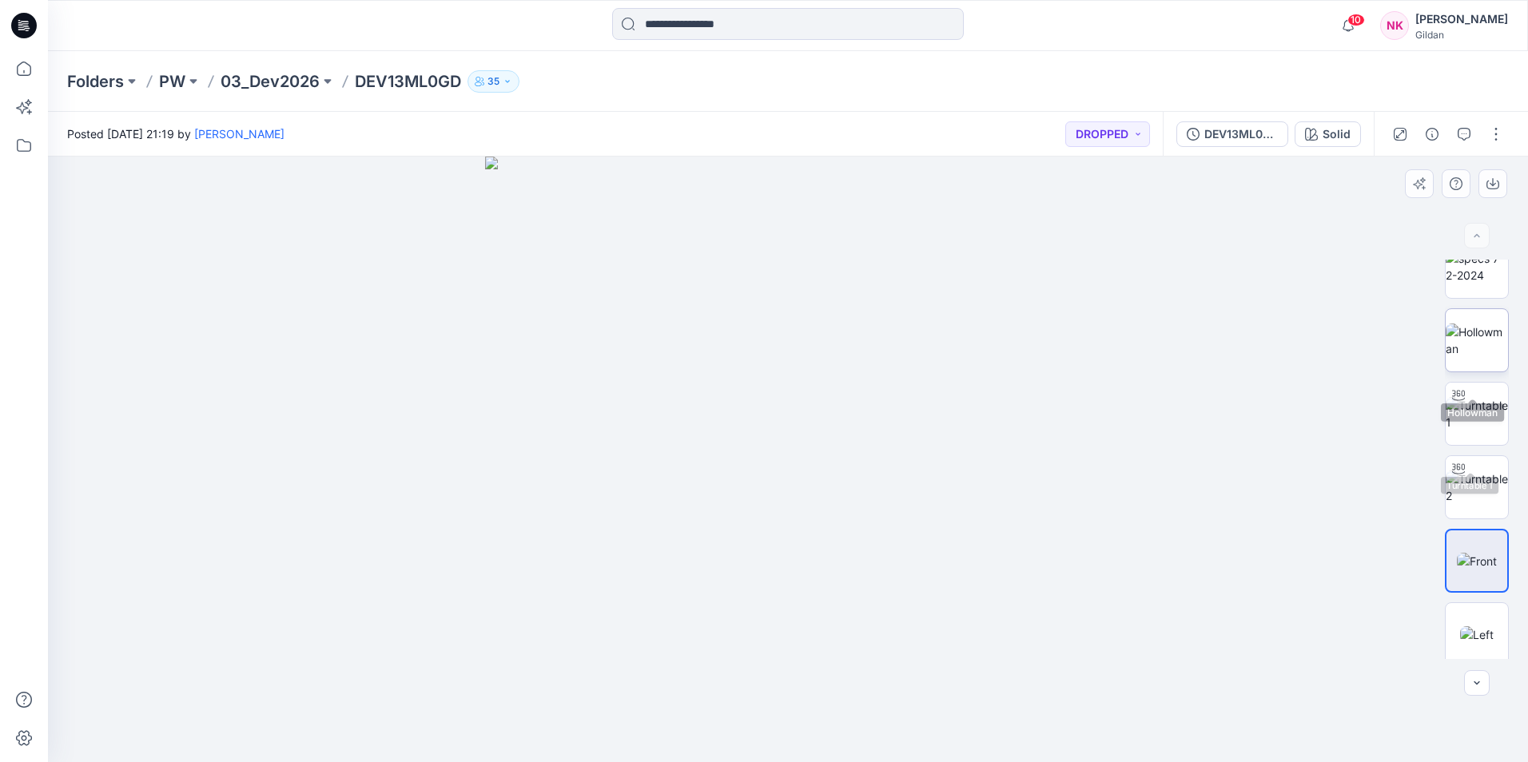
scroll to position [0, 0]
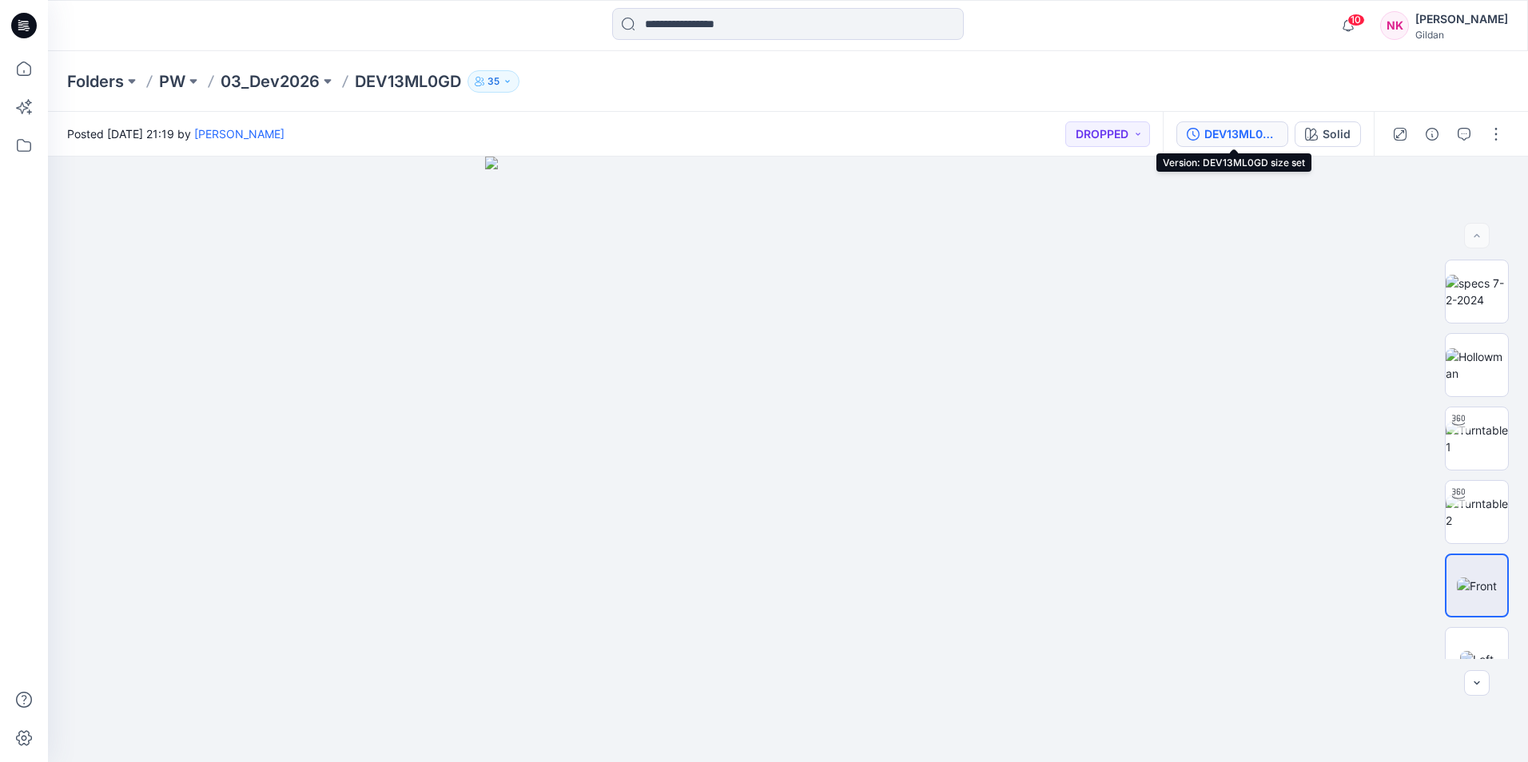
click at [1219, 129] on div "DEV13ML0GD size set" at bounding box center [1241, 134] width 74 height 18
